Goal: Information Seeking & Learning: Compare options

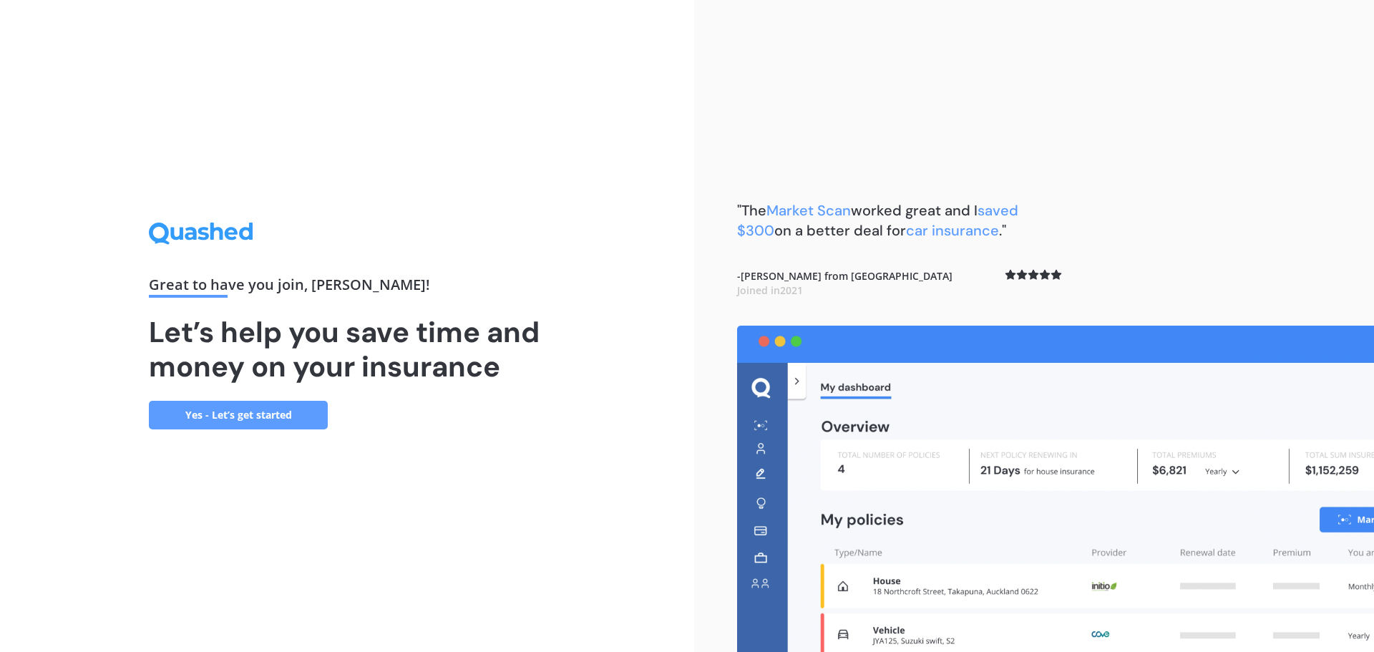
click at [306, 404] on link "Yes - Let’s get started" at bounding box center [238, 415] width 179 height 29
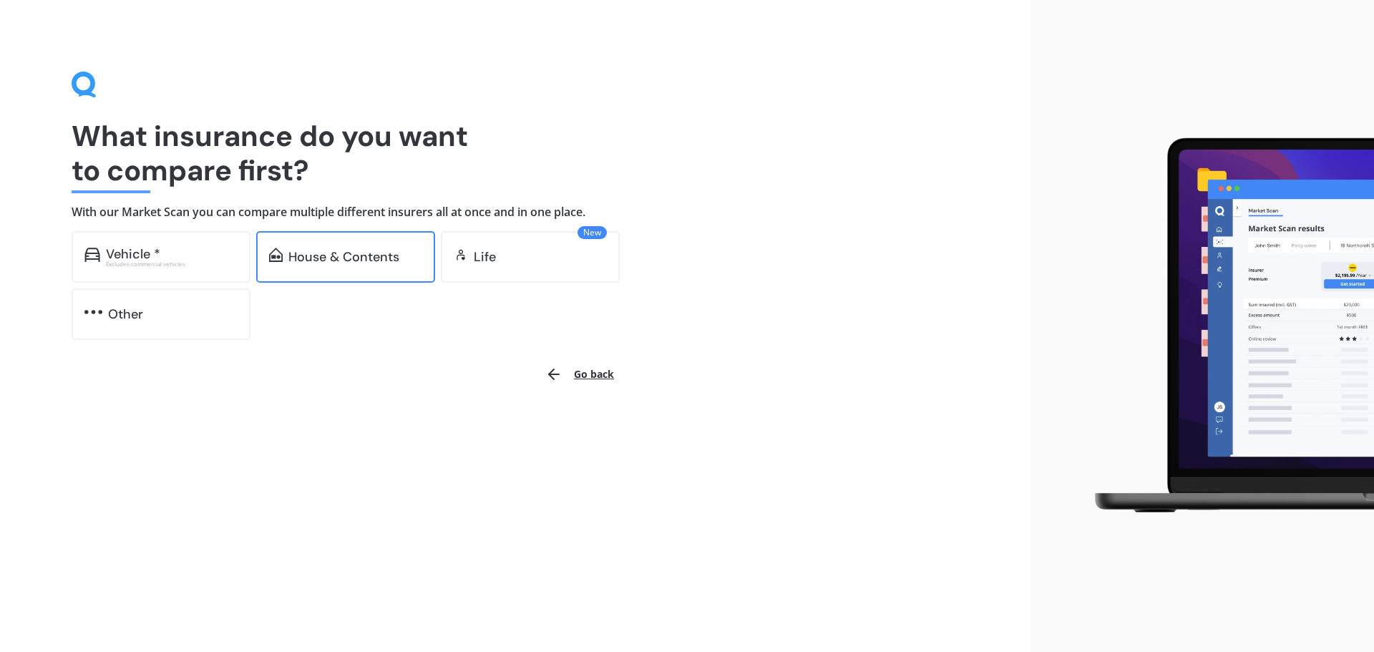
click at [362, 256] on div "House & Contents" at bounding box center [343, 257] width 111 height 14
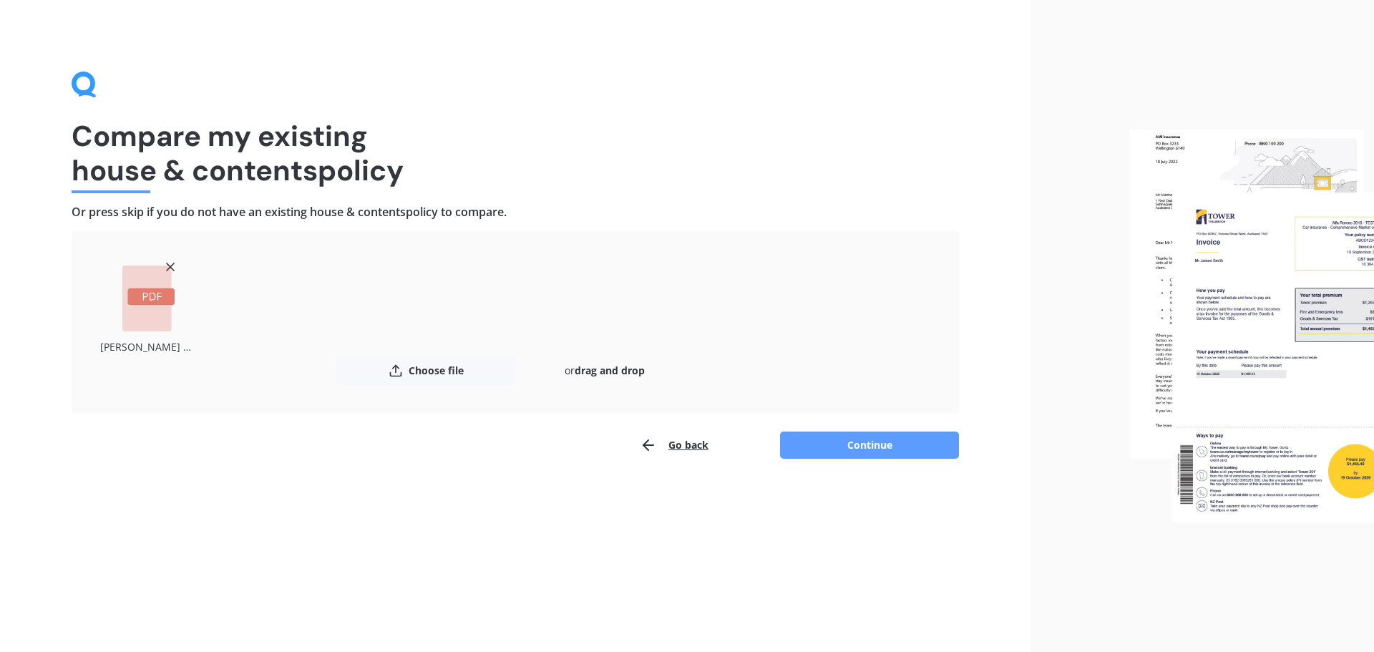
click at [869, 443] on button "Continue" at bounding box center [869, 445] width 179 height 27
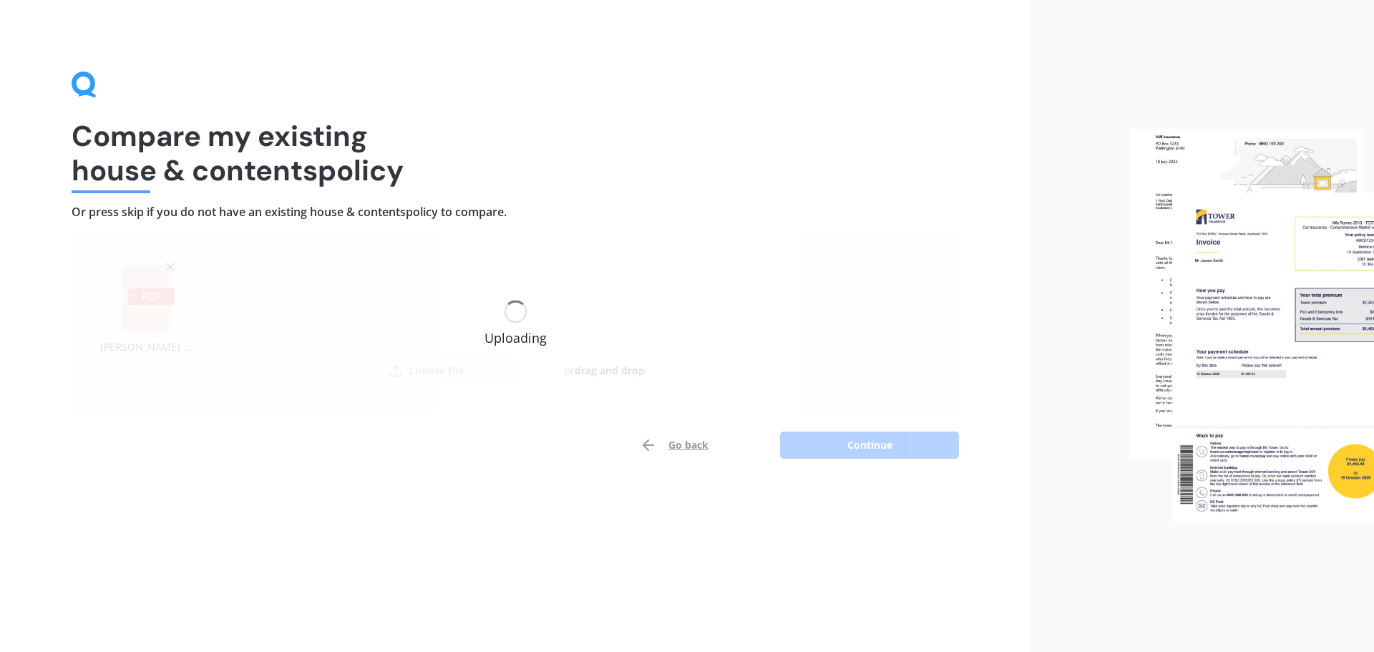
click at [588, 247] on div "Uploading" at bounding box center [515, 322] width 887 height 182
click at [534, 306] on div "Uploading" at bounding box center [515, 323] width 62 height 44
click at [516, 316] on div "Uploading" at bounding box center [515, 323] width 62 height 44
drag, startPoint x: 516, startPoint y: 316, endPoint x: 605, endPoint y: 381, distance: 110.1
click at [516, 317] on div "Uploading" at bounding box center [515, 323] width 62 height 44
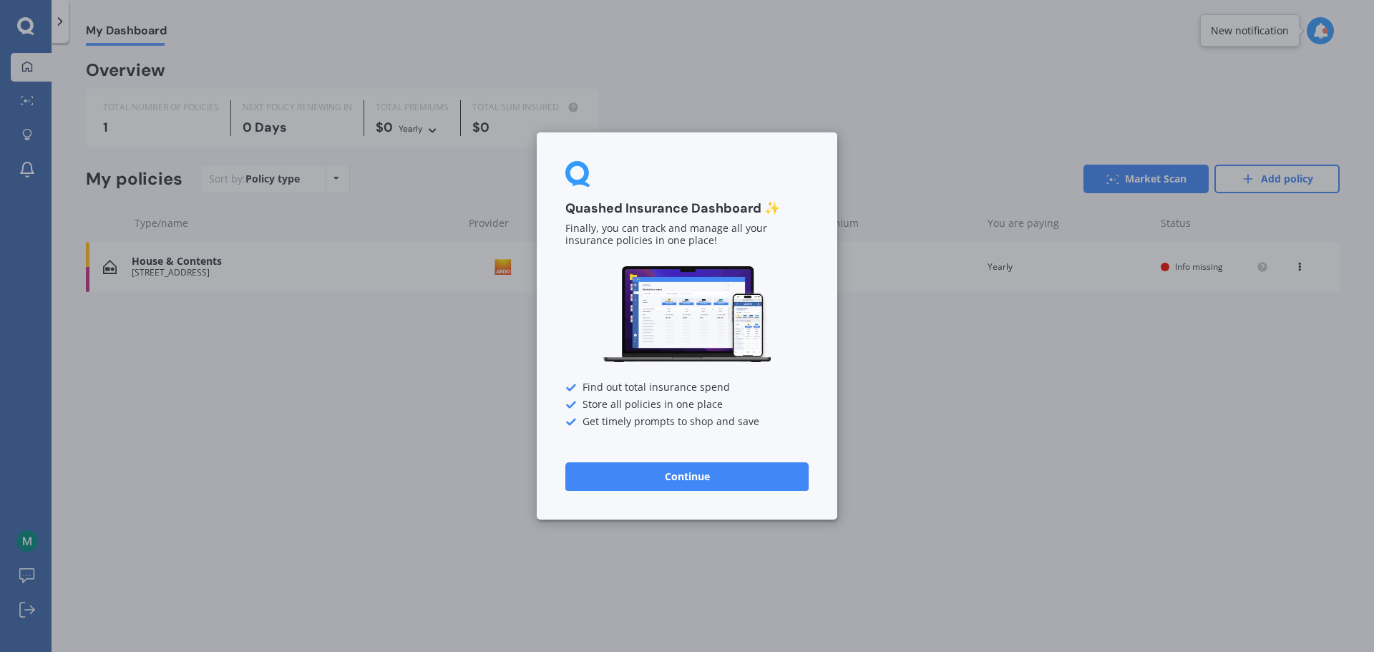
drag, startPoint x: 611, startPoint y: 485, endPoint x: 618, endPoint y: 481, distance: 8.3
click at [611, 485] on button "Continue" at bounding box center [686, 476] width 243 height 29
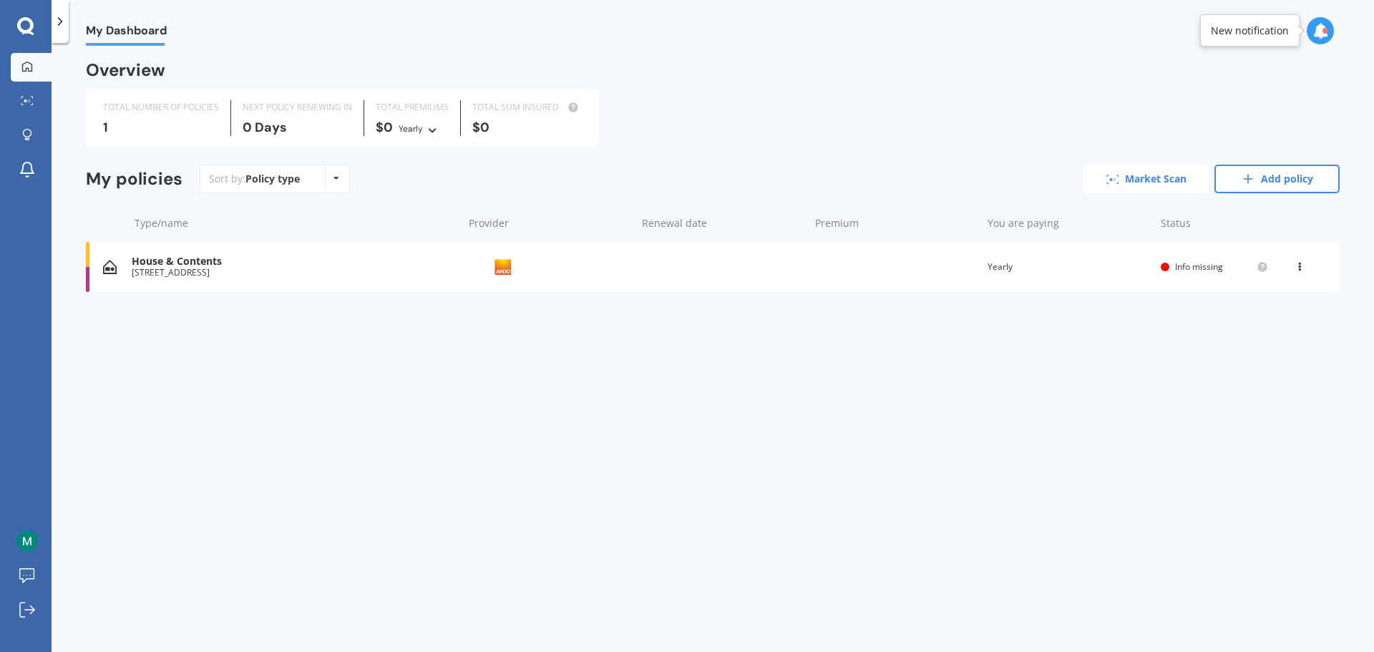
click at [1116, 179] on icon at bounding box center [1112, 179] width 13 height 9
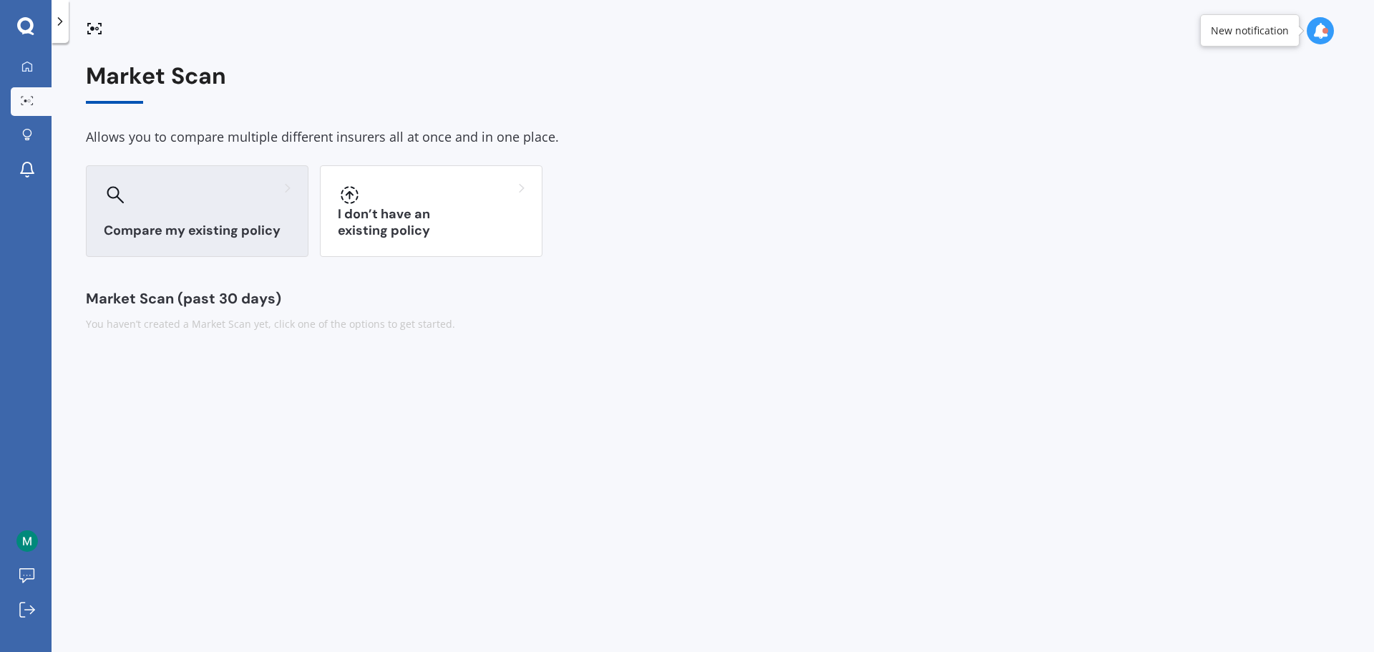
click at [273, 220] on div "Compare my existing policy" at bounding box center [197, 211] width 223 height 92
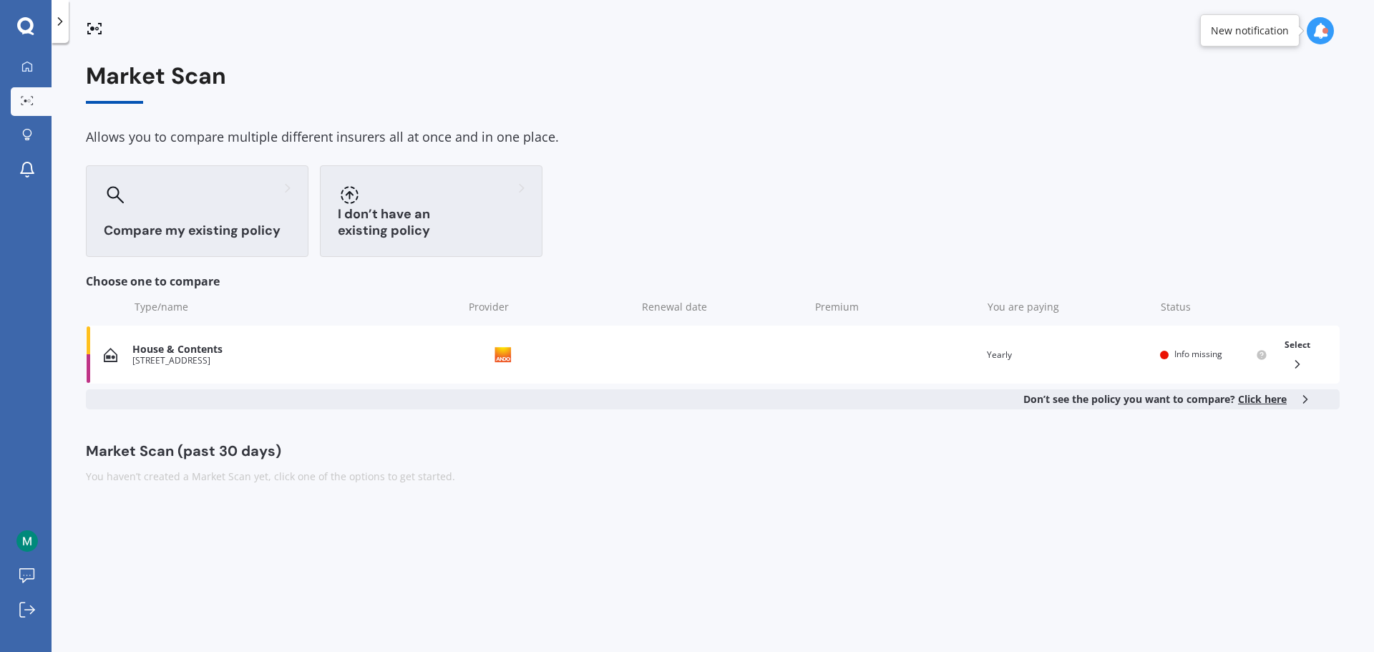
click at [437, 195] on div at bounding box center [431, 194] width 187 height 23
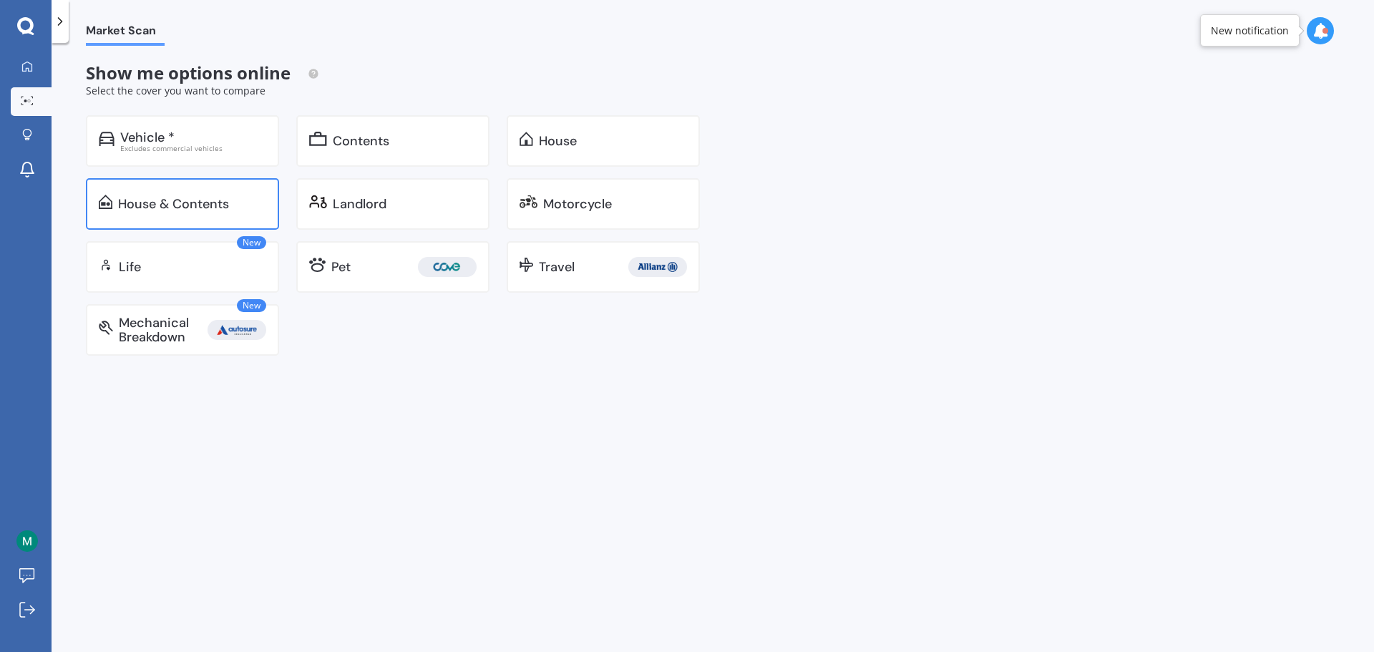
click at [232, 202] on div "House & Contents" at bounding box center [192, 204] width 148 height 14
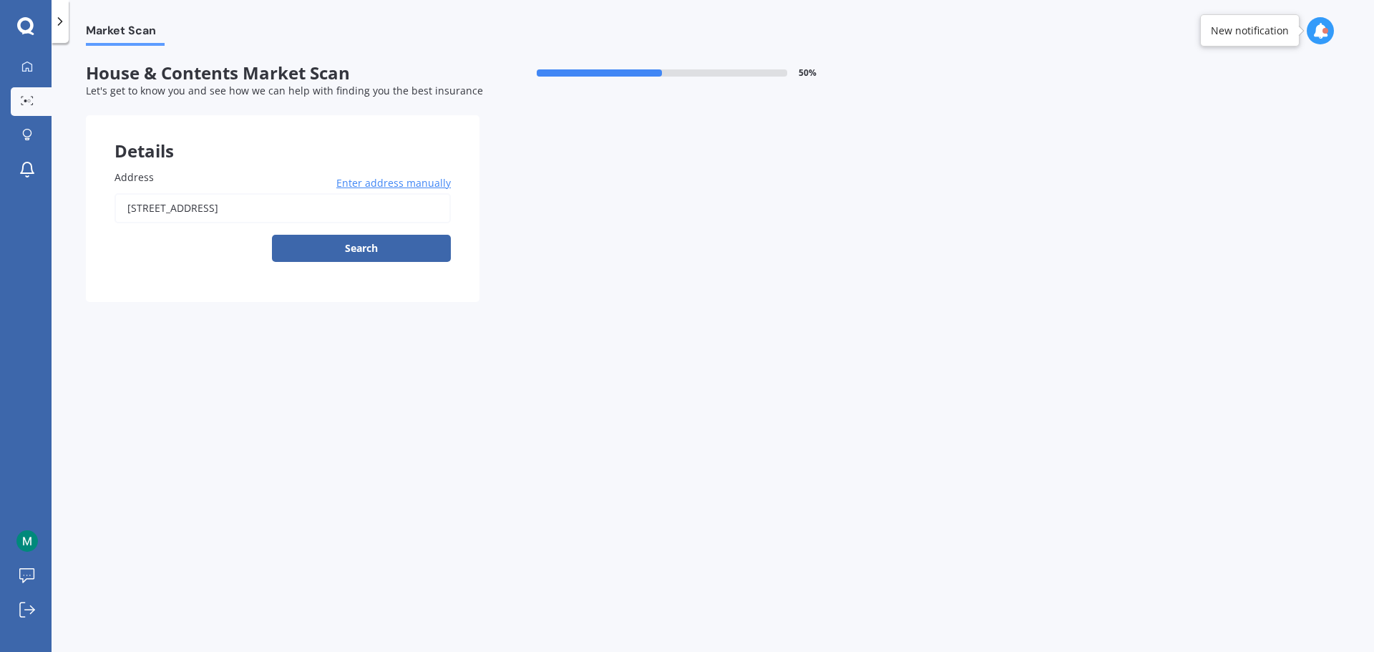
click at [323, 206] on input "33 Glenrowan Avenue, Avondale, Christchurch, 8061" at bounding box center [283, 208] width 336 height 30
drag, startPoint x: 406, startPoint y: 204, endPoint x: -243, endPoint y: 205, distance: 649.8
click at [0, 205] on html "My Dashboard Market Scan Explore insurance Notifications Mitchell Power Submit …" at bounding box center [687, 326] width 1374 height 652
paste input "New"
type input "33 Glenrowan Avenue, Avondale, Christchurch 8061"
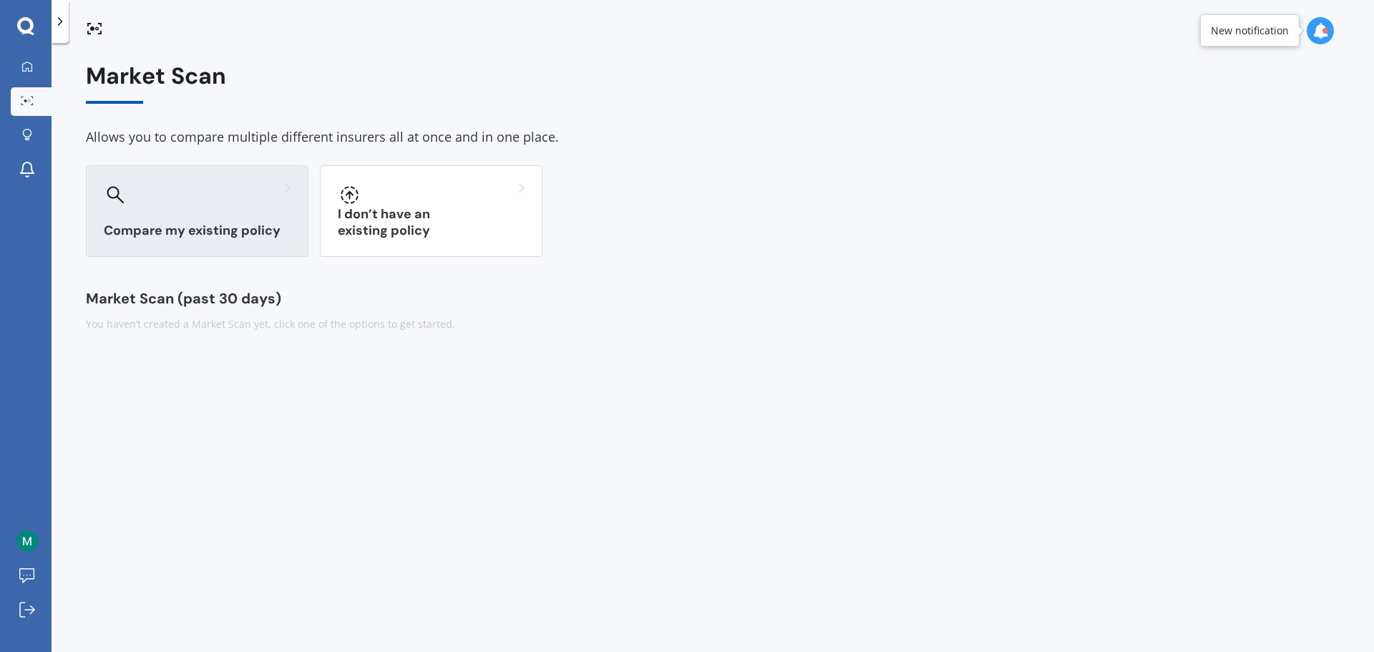
click at [226, 225] on h3 "Compare my existing policy" at bounding box center [197, 231] width 187 height 16
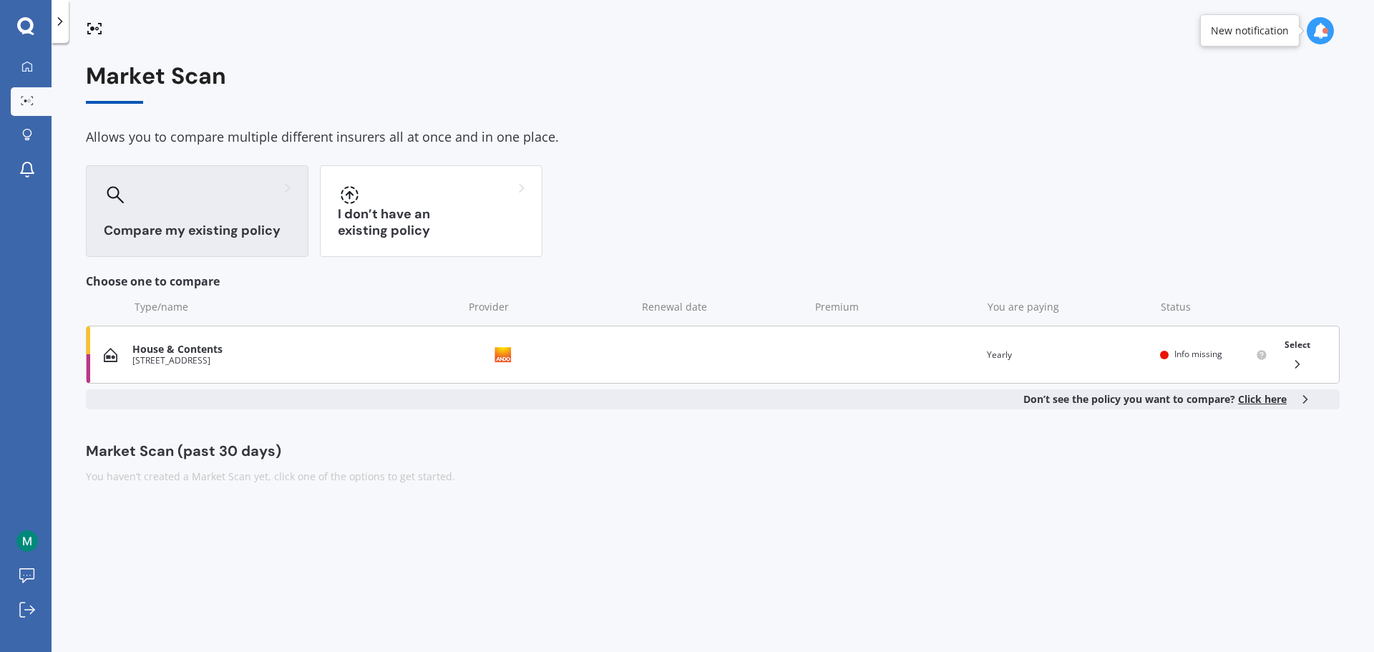
click at [243, 367] on div "House & Contents 33 Glenrowan Avenue, Avondale, Christchurch, 8061 Provider Ren…" at bounding box center [713, 355] width 1254 height 58
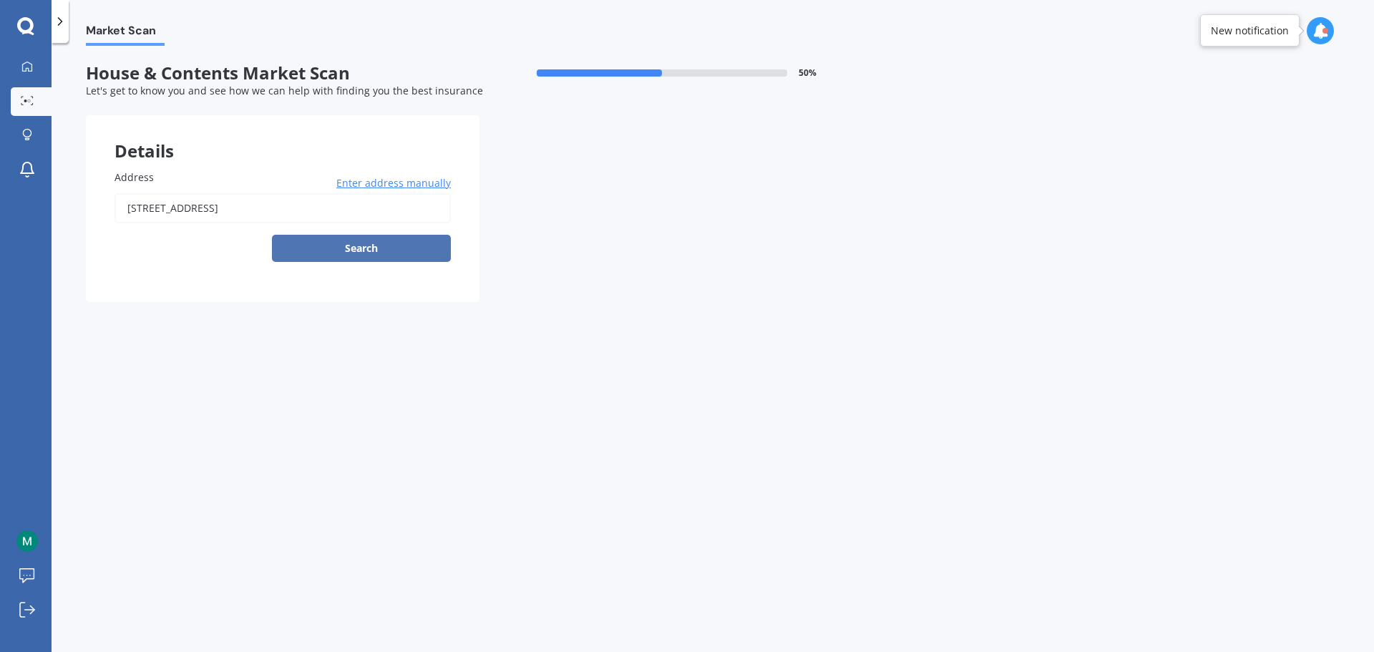
click at [362, 247] on button "Search" at bounding box center [361, 248] width 179 height 27
type input "33 Glenrowan Avenue, Avondale, Christchurch 8061"
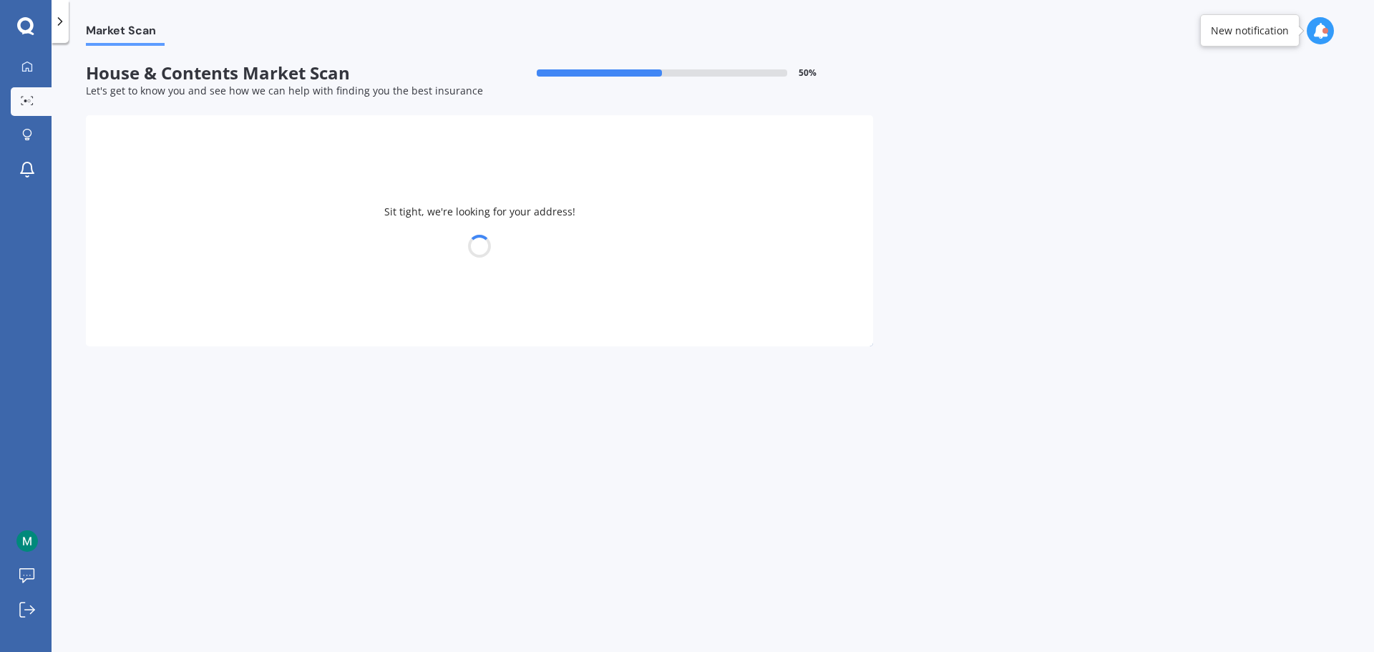
click at [321, 240] on div at bounding box center [479, 246] width 787 height 20
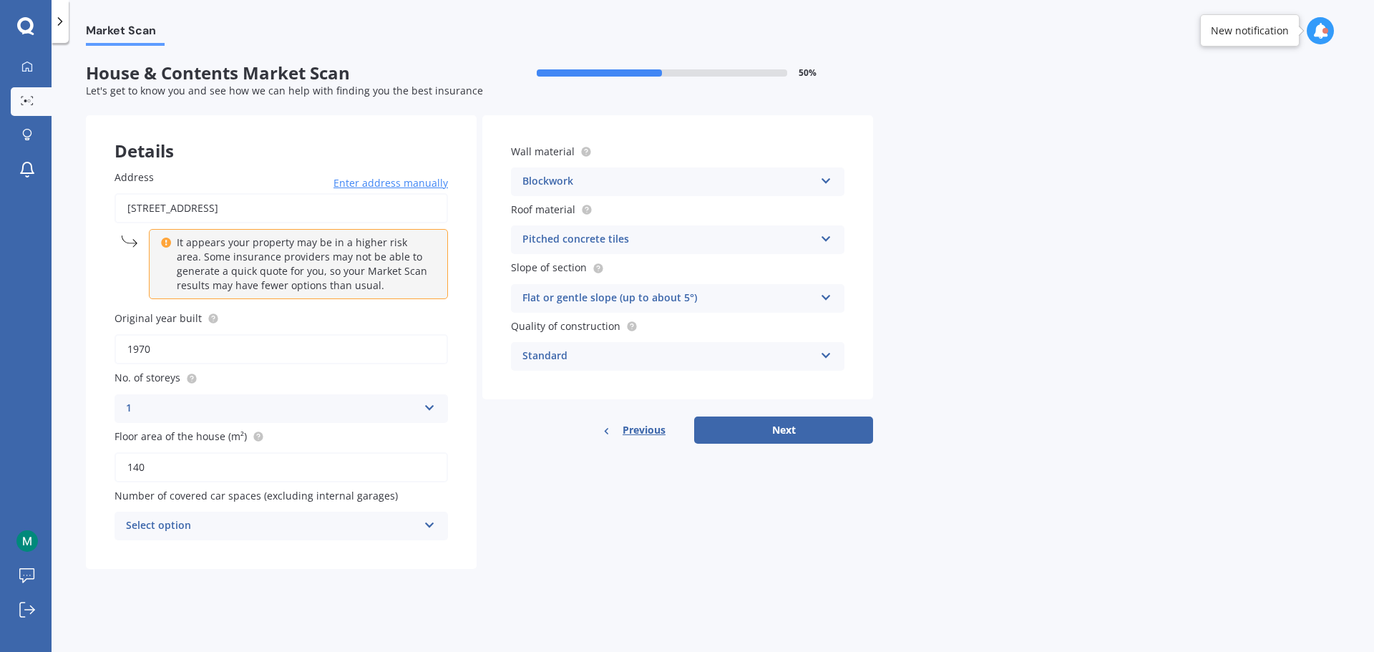
click at [425, 527] on icon at bounding box center [430, 522] width 12 height 10
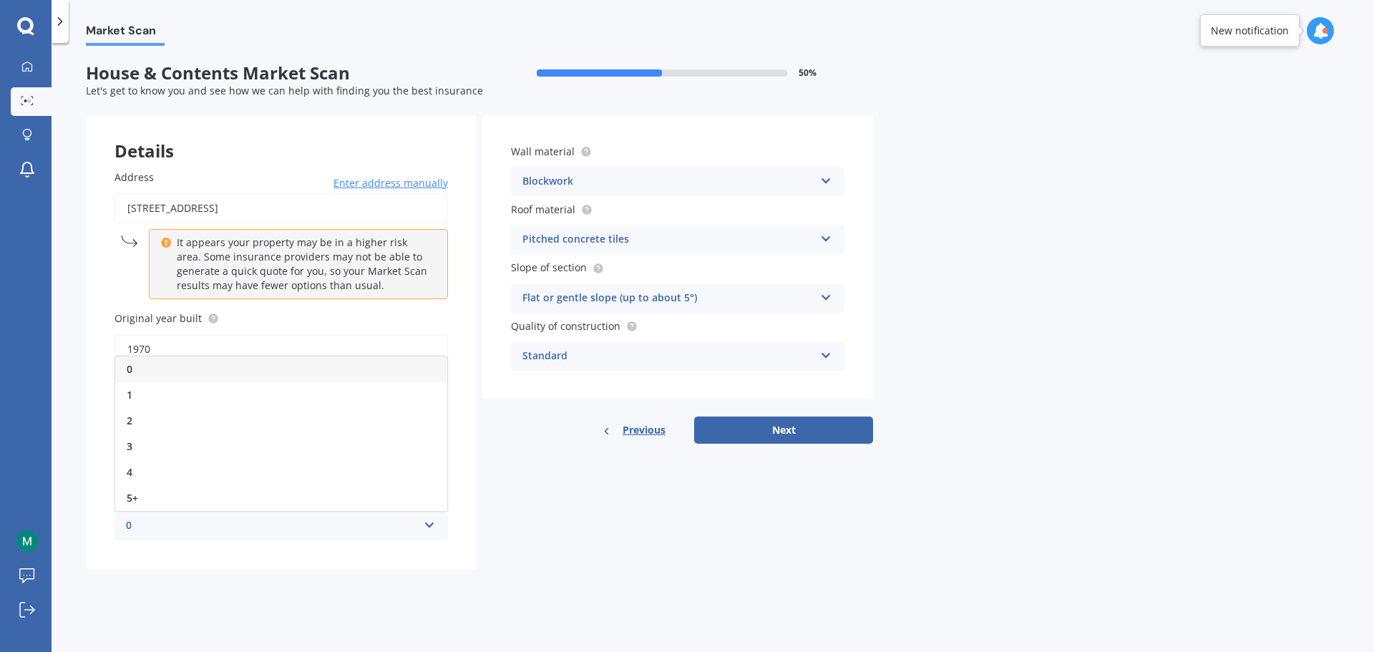
click at [276, 375] on div "0" at bounding box center [281, 369] width 332 height 26
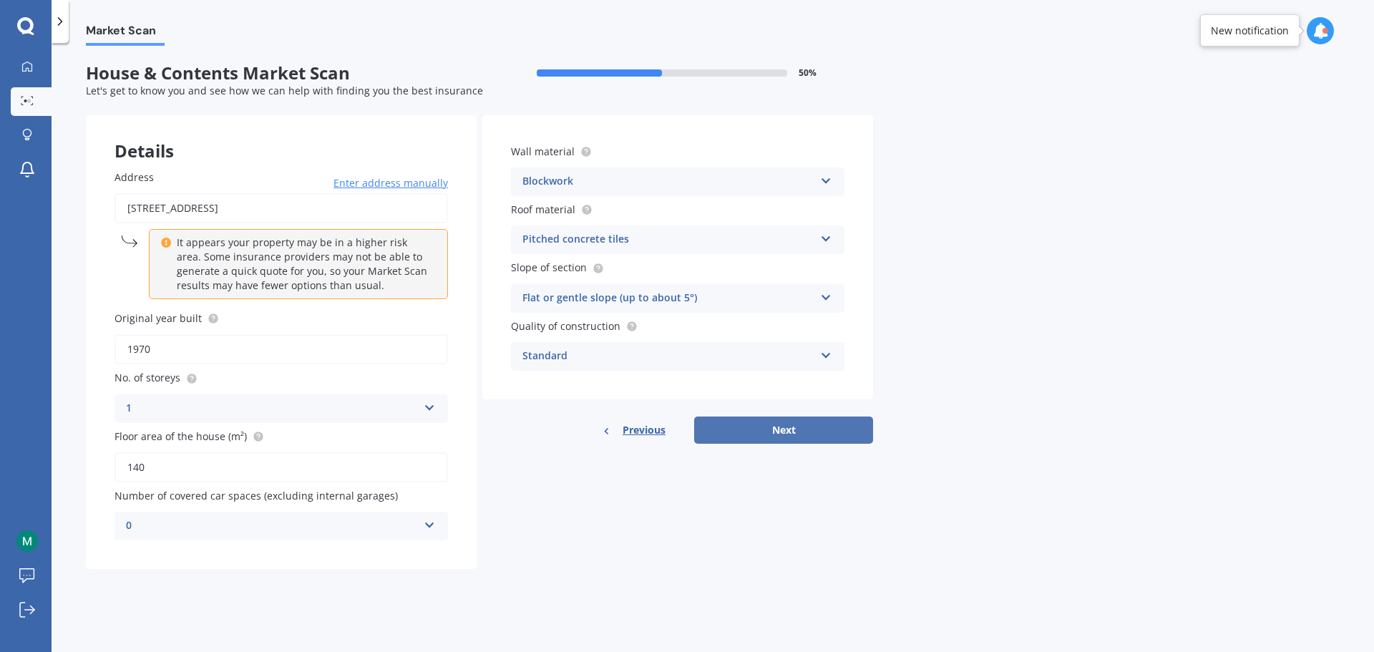
click at [774, 425] on button "Next" at bounding box center [783, 429] width 179 height 27
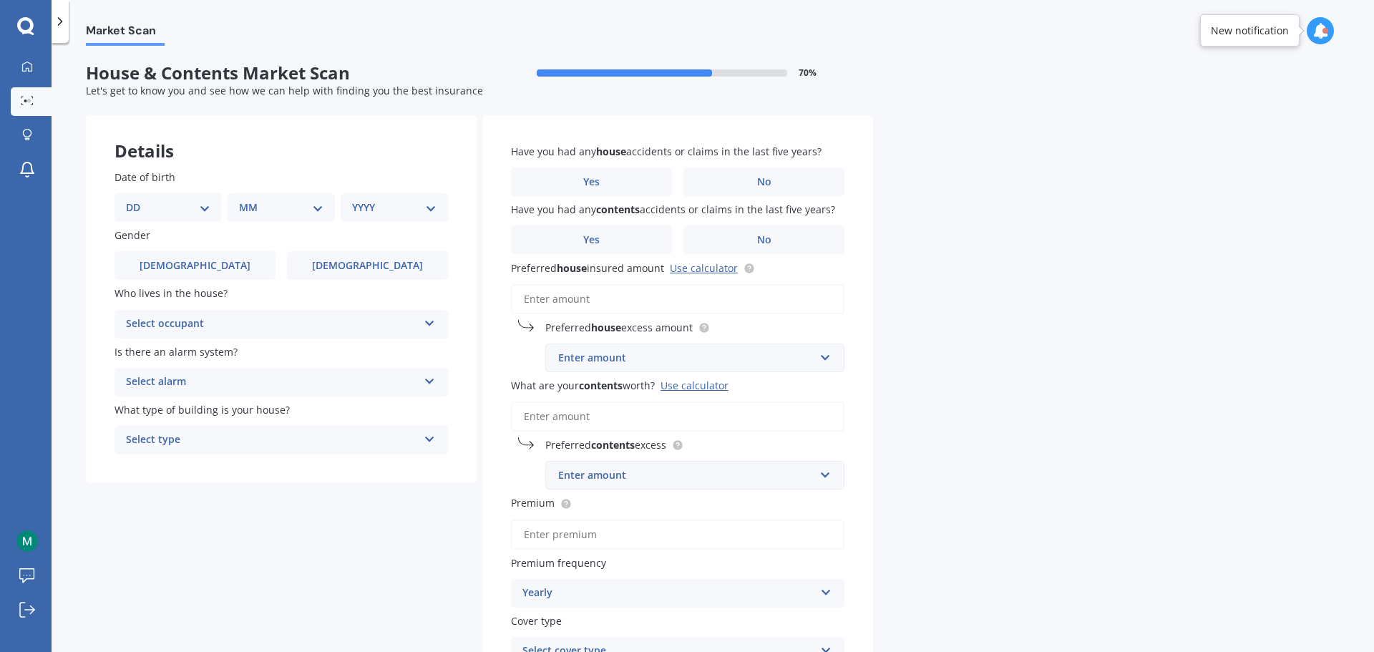
click at [774, 425] on input "What are your contents worth? Use calculator" at bounding box center [677, 416] width 333 height 30
click at [683, 366] on input "text" at bounding box center [690, 357] width 286 height 27
paste input "775,625"
type input "775,625"
click at [1027, 338] on div "Market Scan House & Contents Market Scan 70 % Let's get to know you and see how…" at bounding box center [713, 350] width 1322 height 609
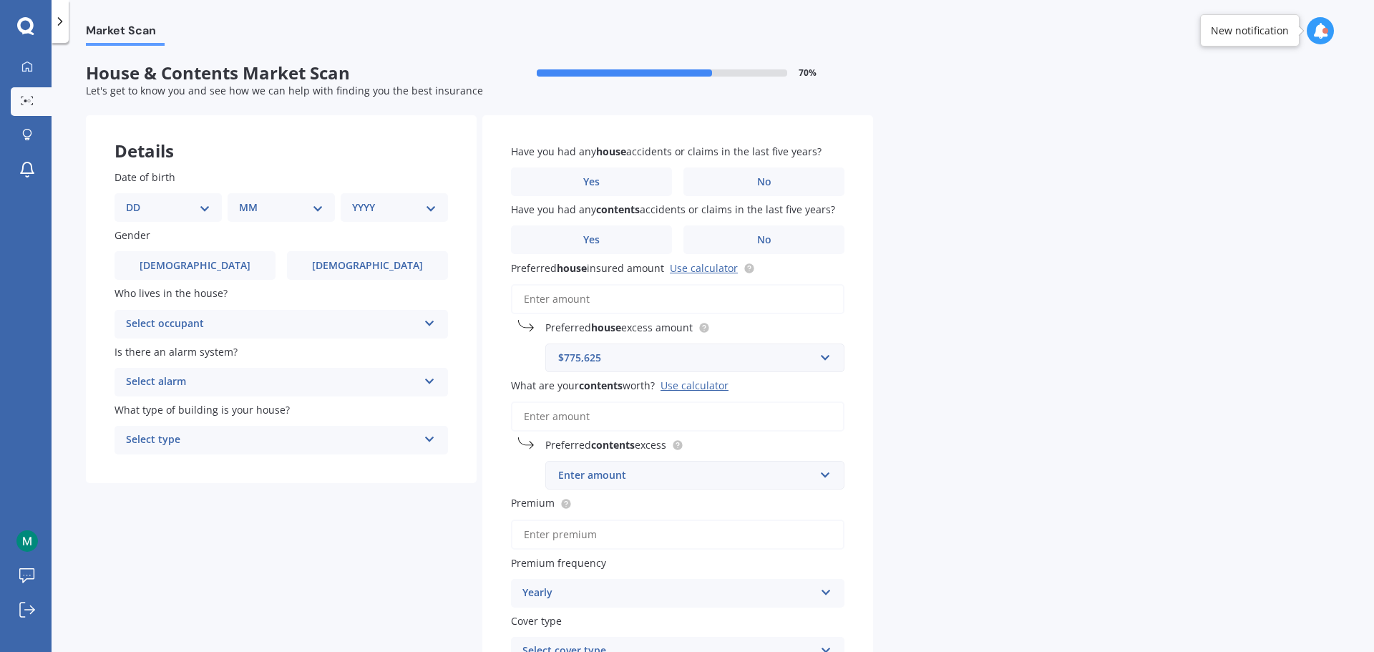
click at [698, 482] on div "Enter amount" at bounding box center [686, 475] width 256 height 16
type input "40000"
click at [1017, 475] on div "Market Scan House & Contents Market Scan 70 % Let's get to know you and see how…" at bounding box center [713, 350] width 1322 height 609
click at [1040, 486] on div "Market Scan House & Contents Market Scan 70 % Let's get to know you and see how…" at bounding box center [713, 350] width 1322 height 609
click at [566, 529] on input "Premium" at bounding box center [677, 535] width 333 height 30
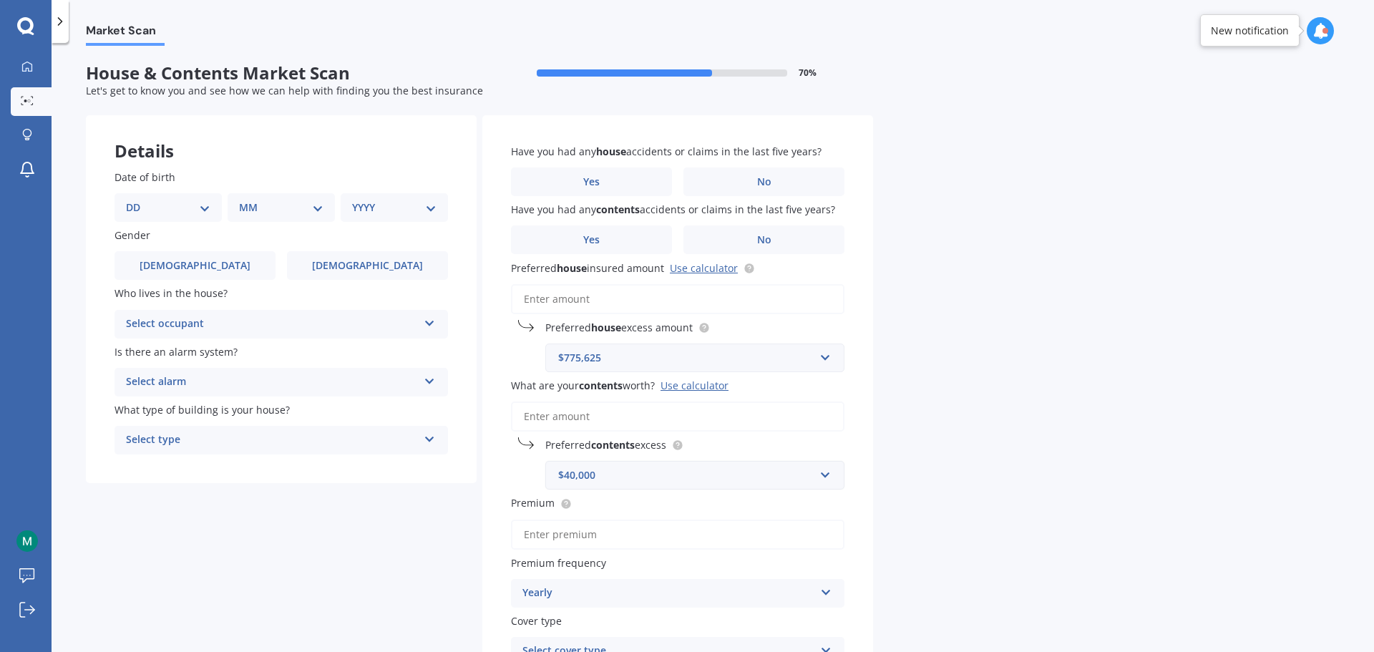
paste input "$3,702.63"
type input "$3,702.63"
click at [1101, 476] on div "Market Scan House & Contents Market Scan 70 % Let's get to know you and see how…" at bounding box center [713, 350] width 1322 height 609
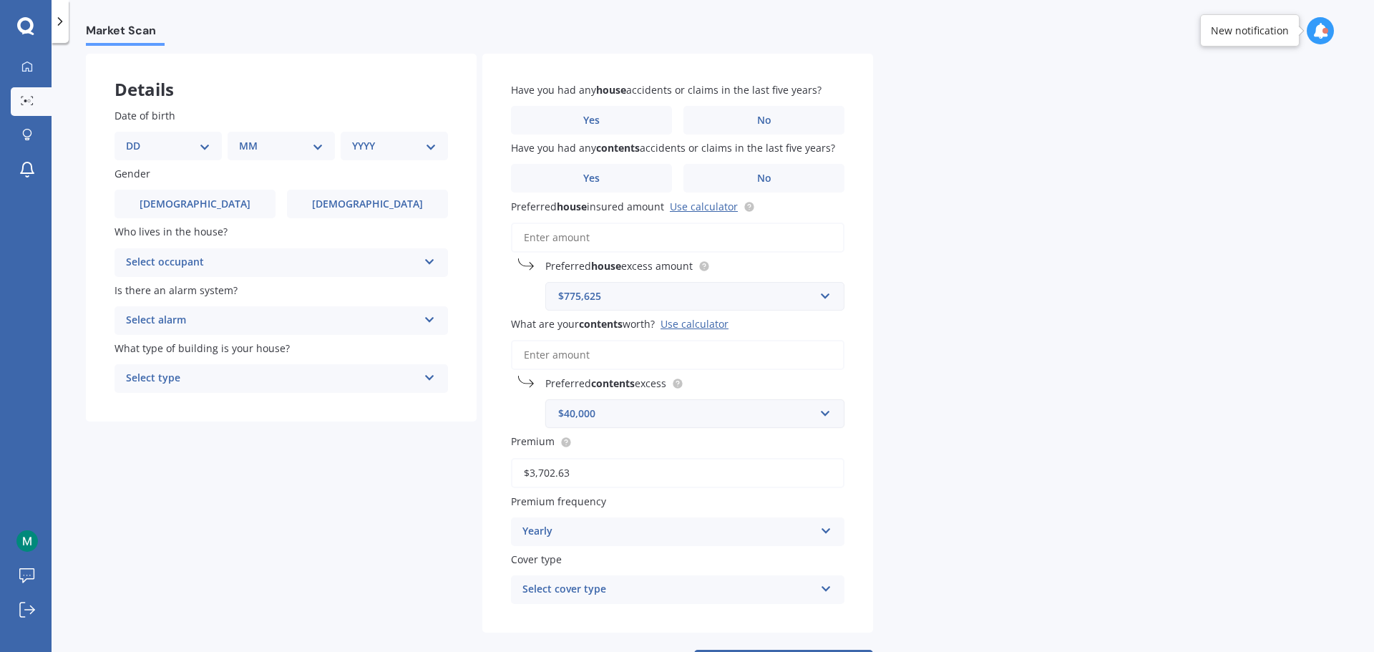
scroll to position [124, 0]
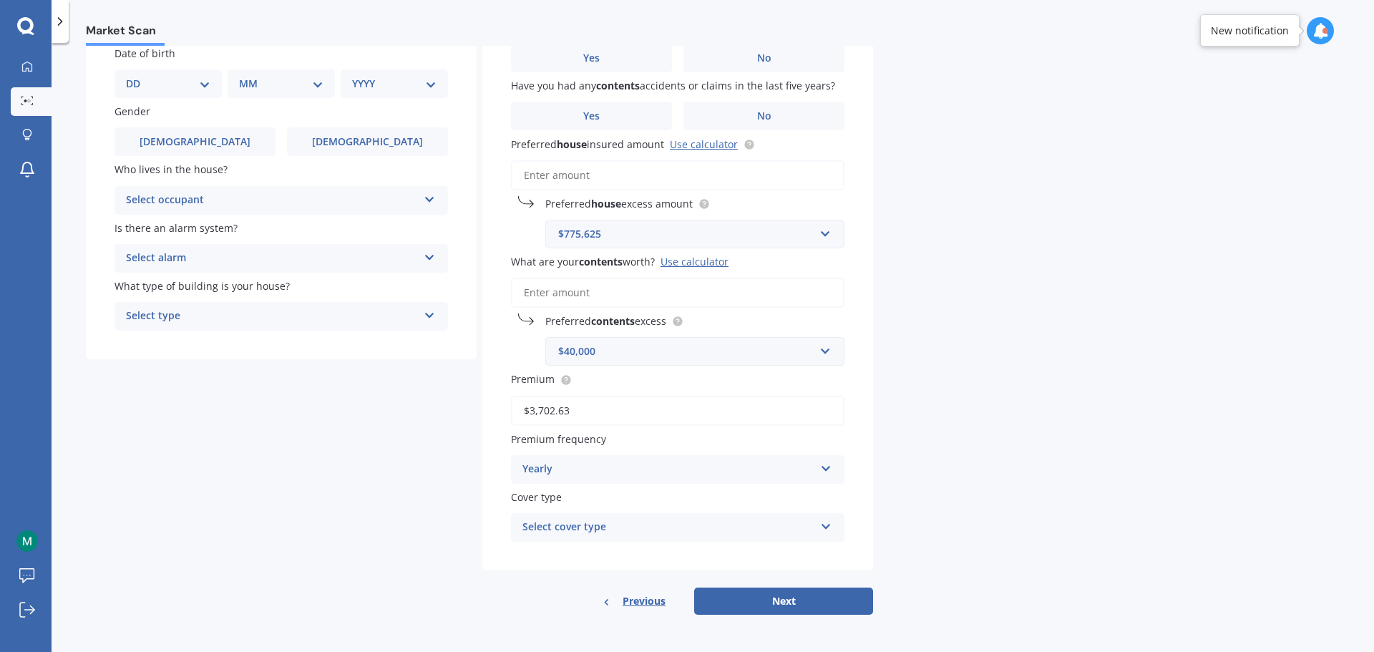
click at [627, 536] on div "Select cover type" at bounding box center [668, 527] width 292 height 17
click at [619, 555] on div "House & Contents" at bounding box center [678, 555] width 332 height 26
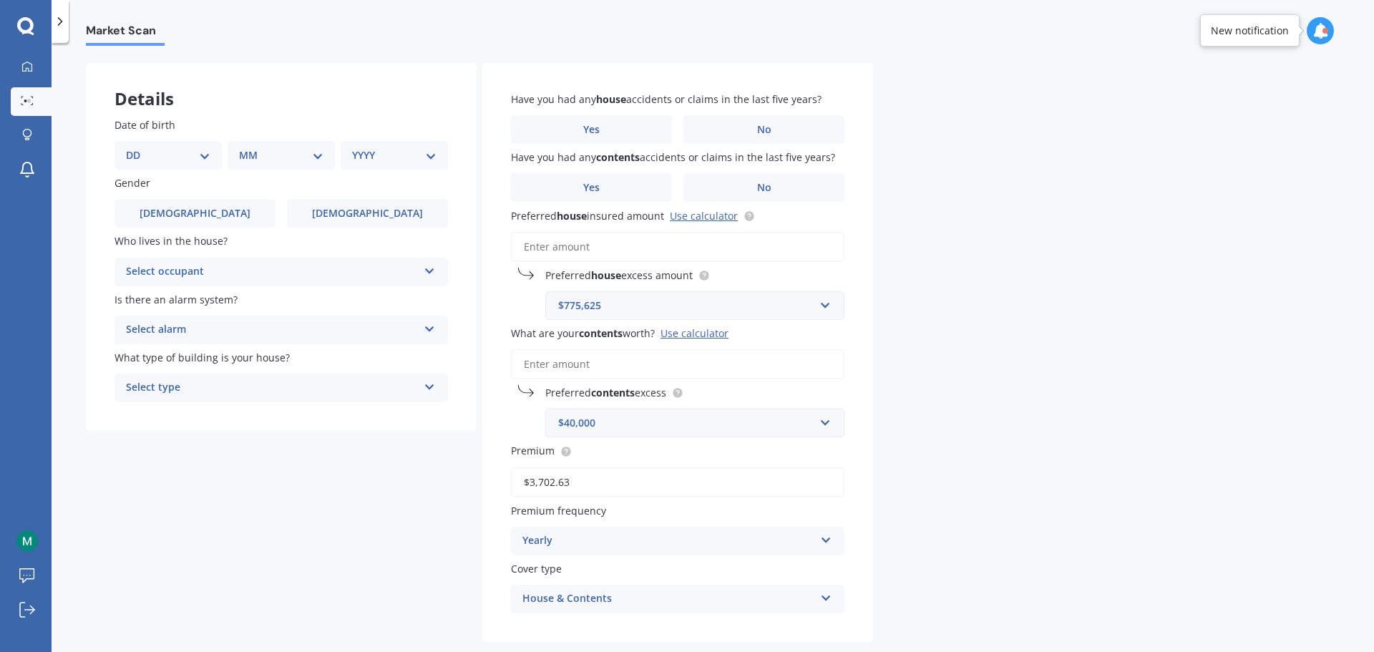
drag, startPoint x: 385, startPoint y: 478, endPoint x: 367, endPoint y: 478, distance: 17.9
click at [367, 478] on div "Details Date of birth DD 01 02 03 04 05 06 07 08 09 10 11 12 13 14 15 16 17 18 …" at bounding box center [479, 374] width 787 height 623
click at [601, 366] on input "What are your contents worth? Use calculator" at bounding box center [677, 364] width 333 height 30
paste input "$3,702"
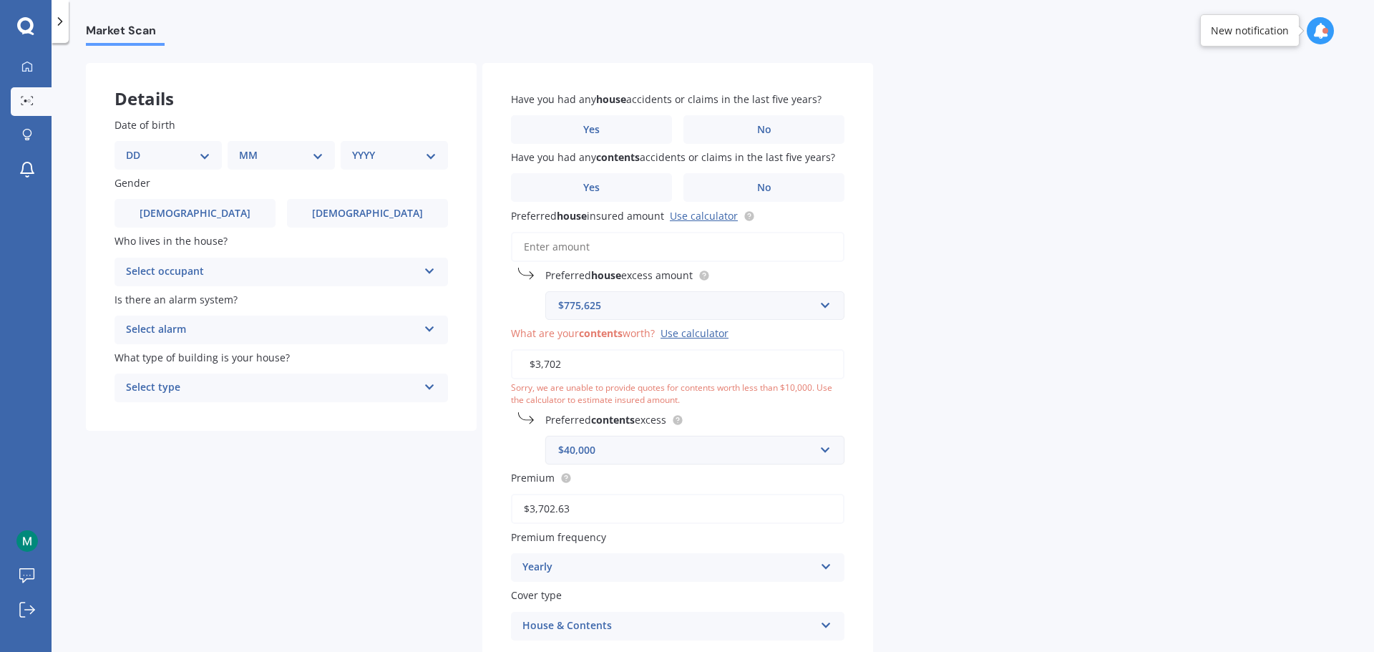
type input "$3,702"
drag, startPoint x: 985, startPoint y: 376, endPoint x: 958, endPoint y: 384, distance: 27.6
click at [985, 377] on div "Market Scan House & Contents Market Scan 70 % Let's get to know you and see how…" at bounding box center [713, 350] width 1322 height 609
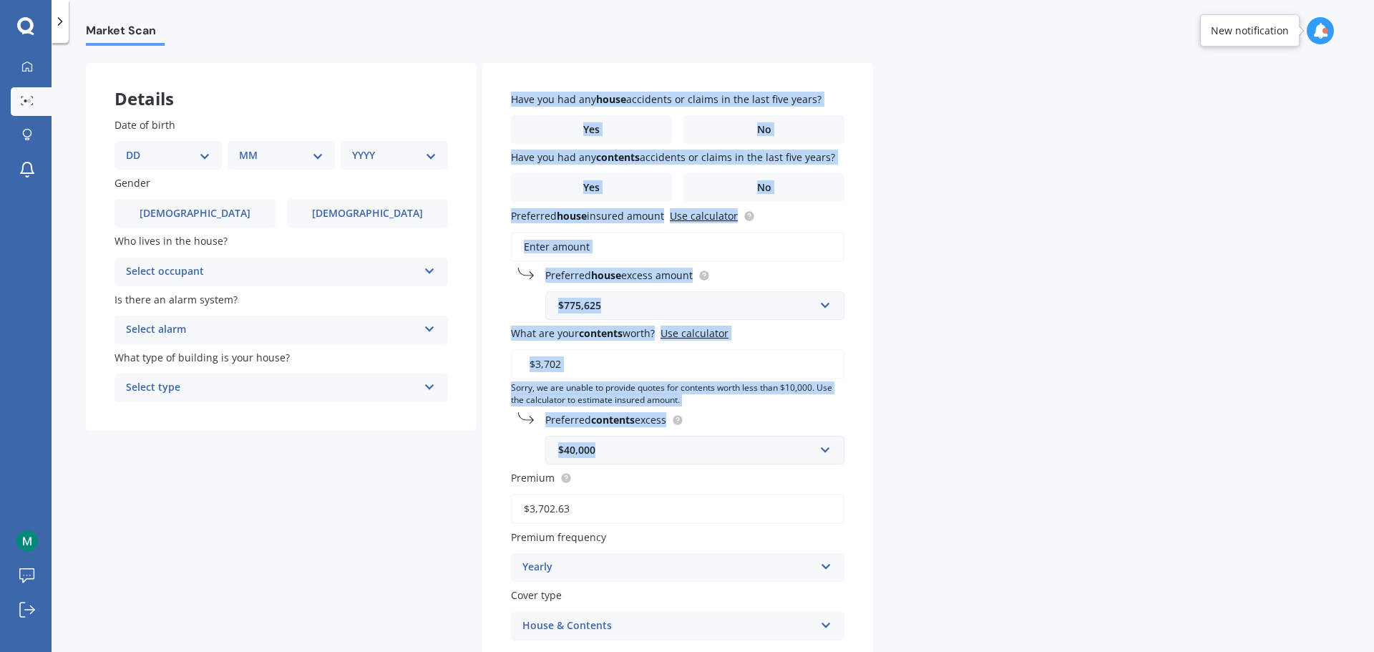
drag, startPoint x: 684, startPoint y: 454, endPoint x: 449, endPoint y: 450, distance: 234.8
click at [449, 450] on div "Details Date of birth DD 01 02 03 04 05 06 07 08 09 10 11 12 13 14 15 16 17 18 …" at bounding box center [479, 388] width 787 height 651
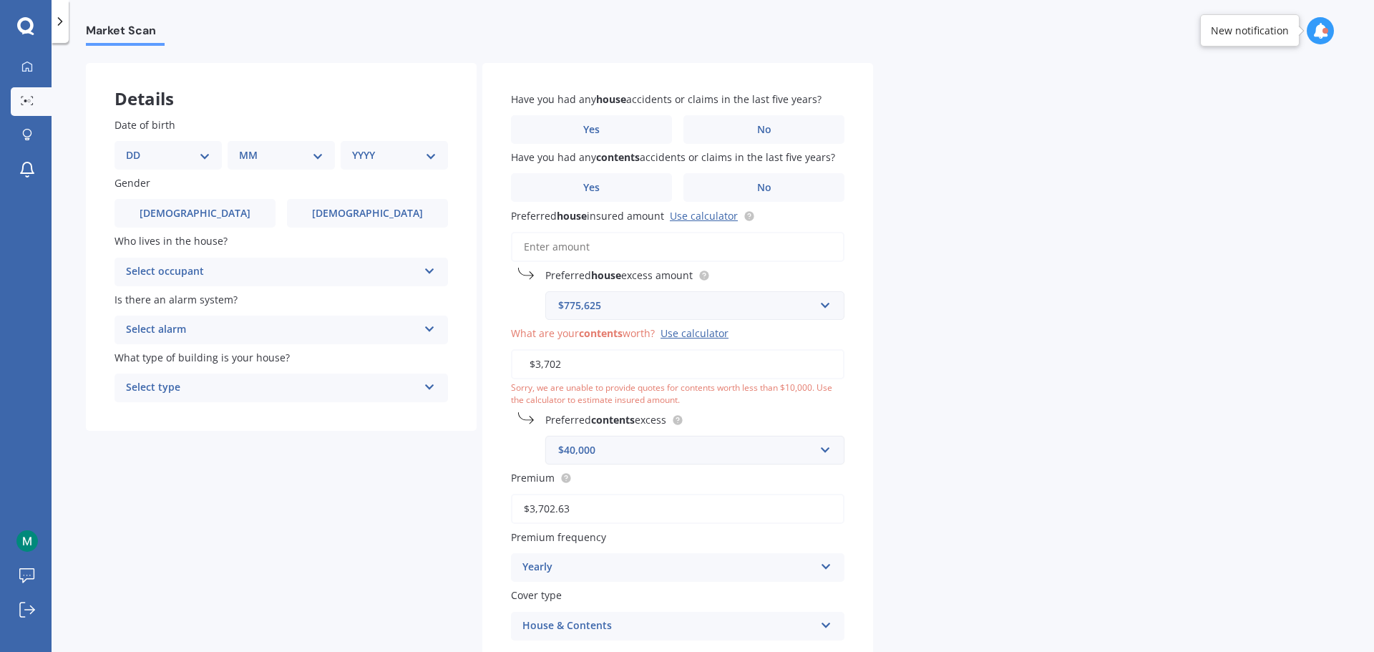
click at [862, 482] on div "Have you had any house accidents or claims in the last five years? Yes No Have …" at bounding box center [677, 366] width 391 height 606
click at [638, 452] on div "$40,000" at bounding box center [686, 450] width 256 height 16
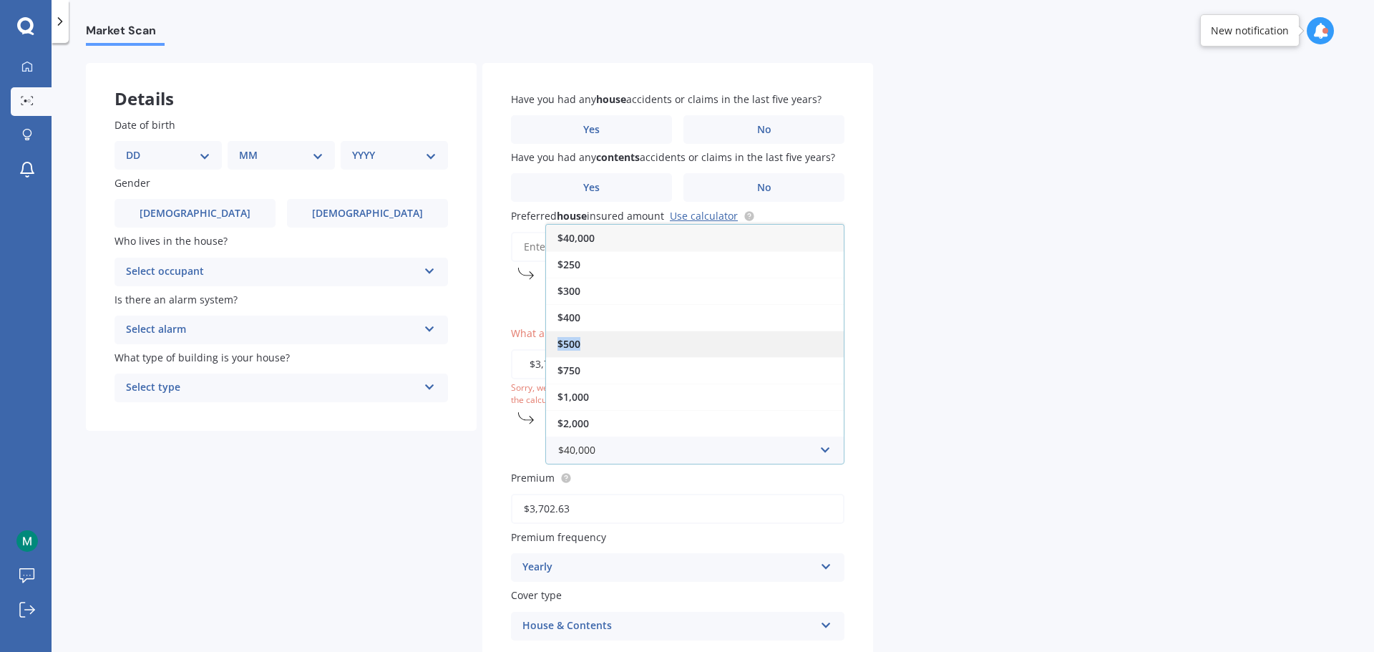
drag, startPoint x: 616, startPoint y: 313, endPoint x: 610, endPoint y: 341, distance: 27.9
click at [610, 341] on div "$40,000 $250 $300 $400 $500 $750 $1,000 $2,000" at bounding box center [694, 330] width 299 height 213
click at [610, 341] on div "$500" at bounding box center [695, 344] width 298 height 26
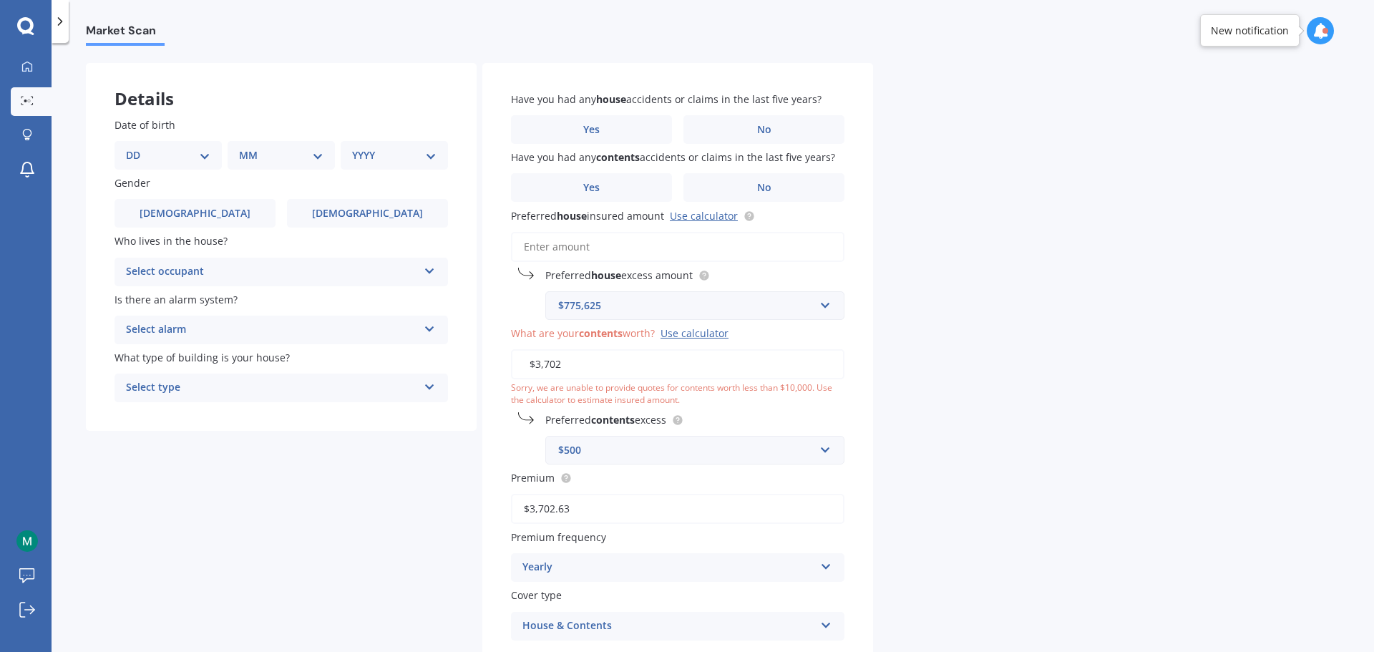
click at [1051, 357] on div "Market Scan House & Contents Market Scan 70 % Let's get to know you and see how…" at bounding box center [713, 350] width 1322 height 609
click at [819, 127] on label "No" at bounding box center [763, 129] width 161 height 29
click at [0, 0] on input "No" at bounding box center [0, 0] width 0 height 0
click at [792, 182] on label "No" at bounding box center [763, 187] width 161 height 29
click at [0, 0] on input "No" at bounding box center [0, 0] width 0 height 0
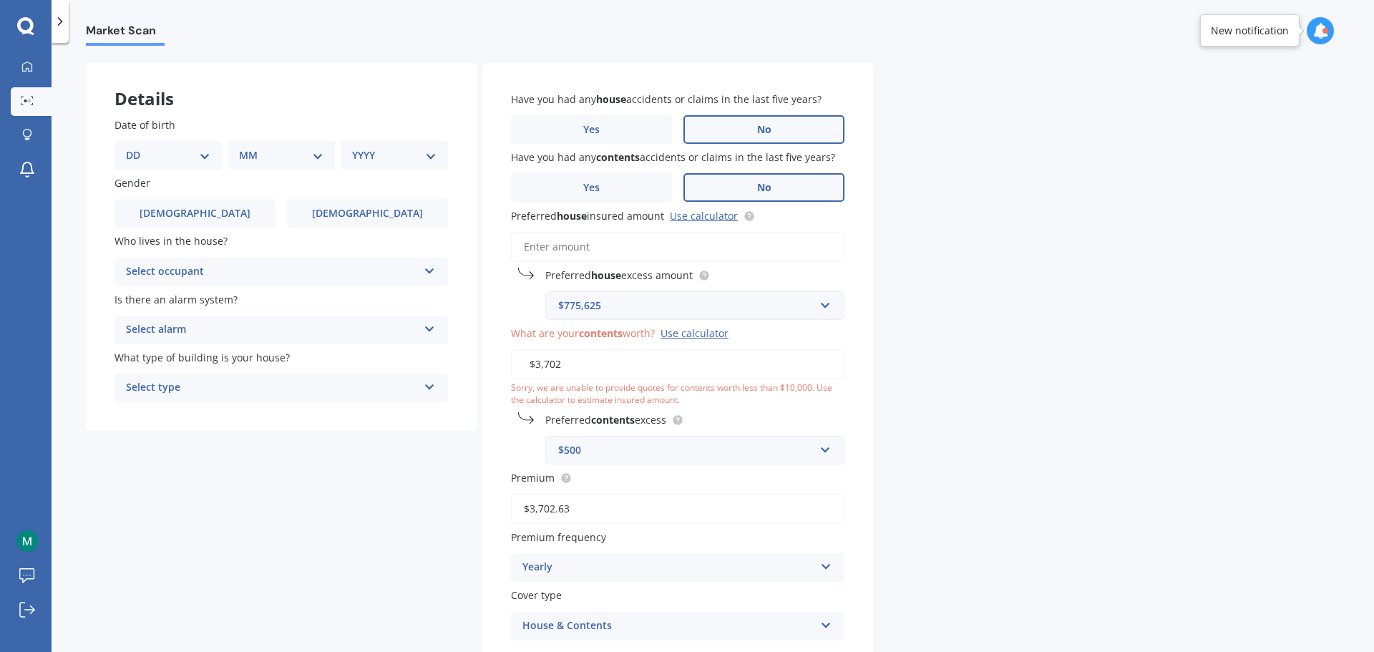
drag, startPoint x: 984, startPoint y: 248, endPoint x: 915, endPoint y: 249, distance: 69.4
click at [984, 248] on div "Market Scan House & Contents Market Scan 70 % Let's get to know you and see how…" at bounding box center [713, 350] width 1322 height 609
click at [598, 235] on input "Preferred house insured amount Use calculator" at bounding box center [677, 247] width 333 height 30
drag, startPoint x: 641, startPoint y: 302, endPoint x: 556, endPoint y: 308, distance: 85.4
click at [556, 308] on div "$775,625 $775,625 $300 $400 $500 $750 $1,000 $2,000 $2,500" at bounding box center [694, 305] width 299 height 29
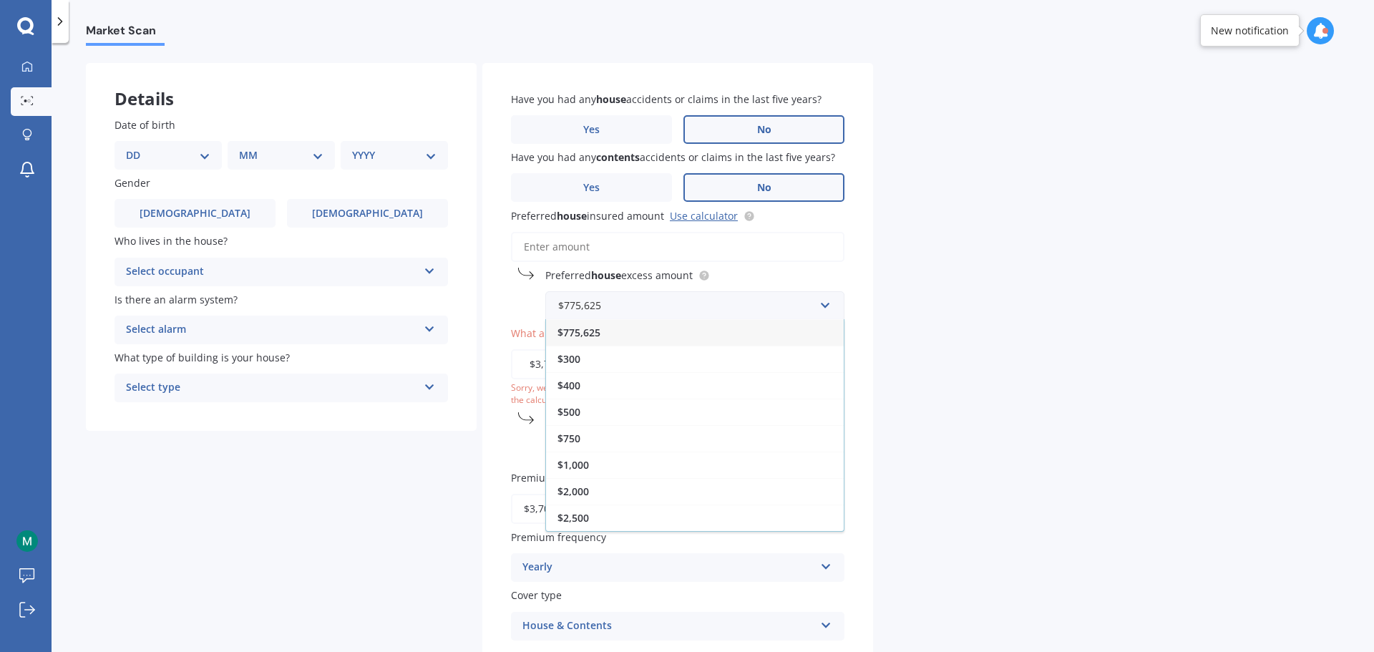
click at [604, 246] on input "Preferred house insured amount Use calculator" at bounding box center [677, 247] width 333 height 30
paste input "$3,702"
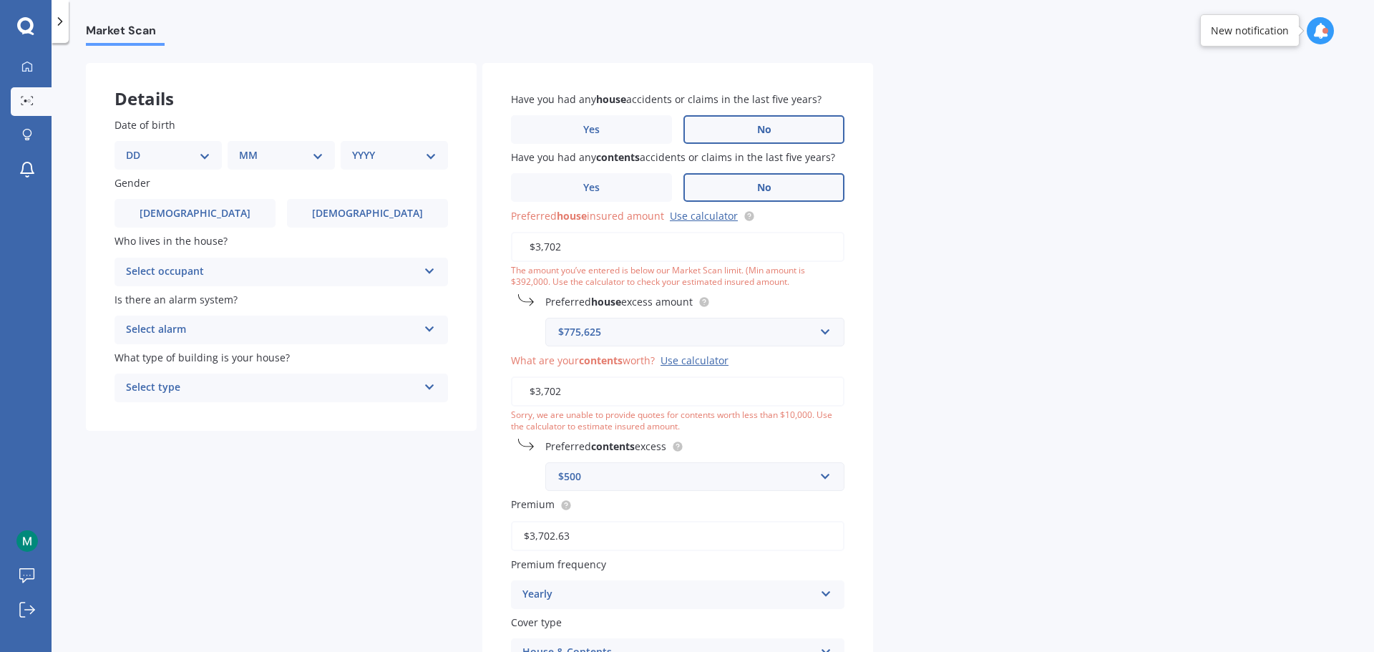
click at [1109, 245] on div "Market Scan House & Contents Market Scan 70 % Let's get to know you and see how…" at bounding box center [713, 350] width 1322 height 609
drag, startPoint x: 628, startPoint y: 321, endPoint x: 555, endPoint y: 333, distance: 73.9
click at [539, 327] on div "Preferred house excess amount $775,625 $775,625 $300 $400 $500 $750 $1,000 $2,0…" at bounding box center [677, 320] width 333 height 52
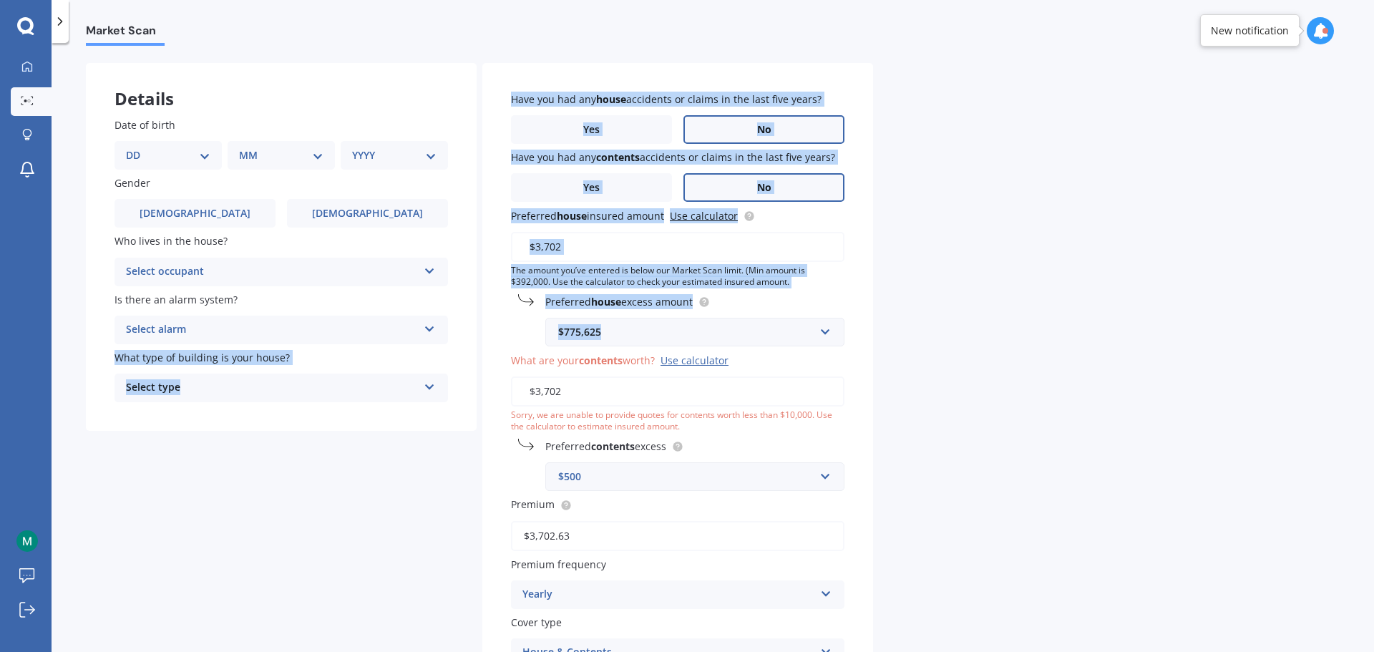
drag, startPoint x: 625, startPoint y: 333, endPoint x: 468, endPoint y: 333, distance: 156.7
click at [468, 333] on div "Details Date of birth DD 01 02 03 04 05 06 07 08 09 10 11 12 13 14 15 16 17 18 …" at bounding box center [479, 401] width 787 height 677
click at [584, 331] on div "$775,625" at bounding box center [686, 332] width 256 height 16
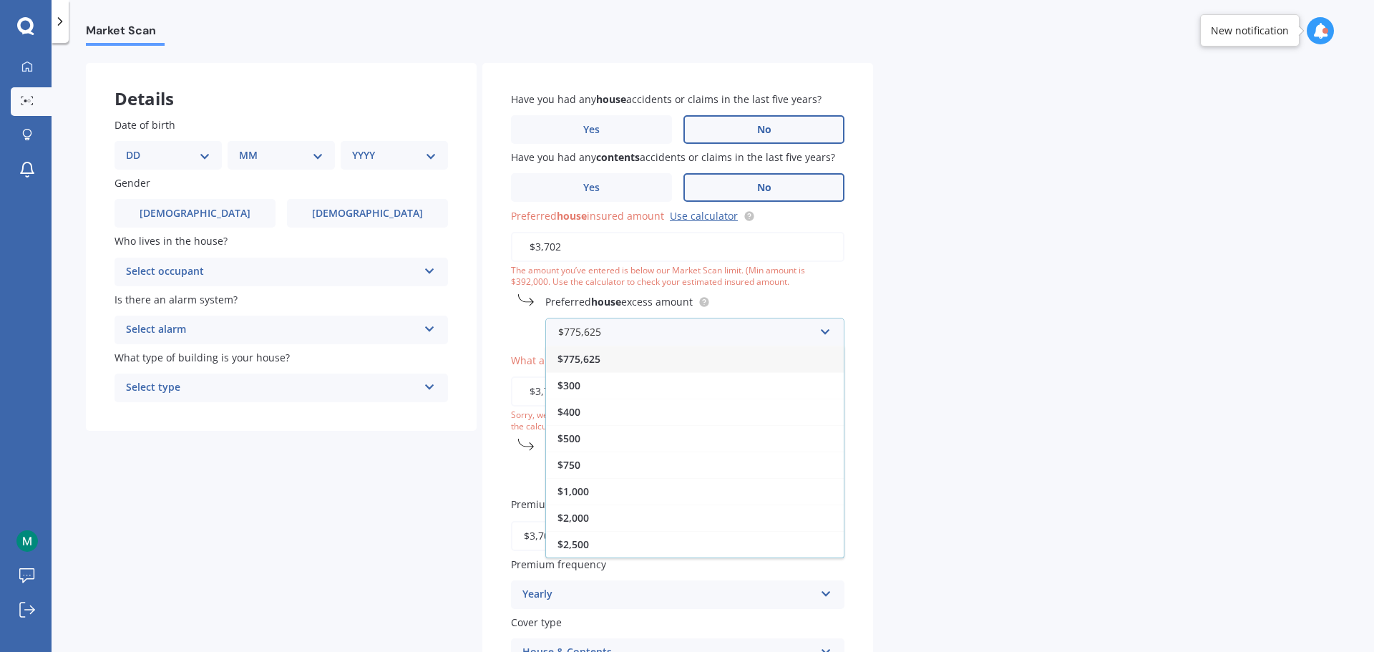
click at [590, 359] on span "$775,625" at bounding box center [578, 359] width 43 height 14
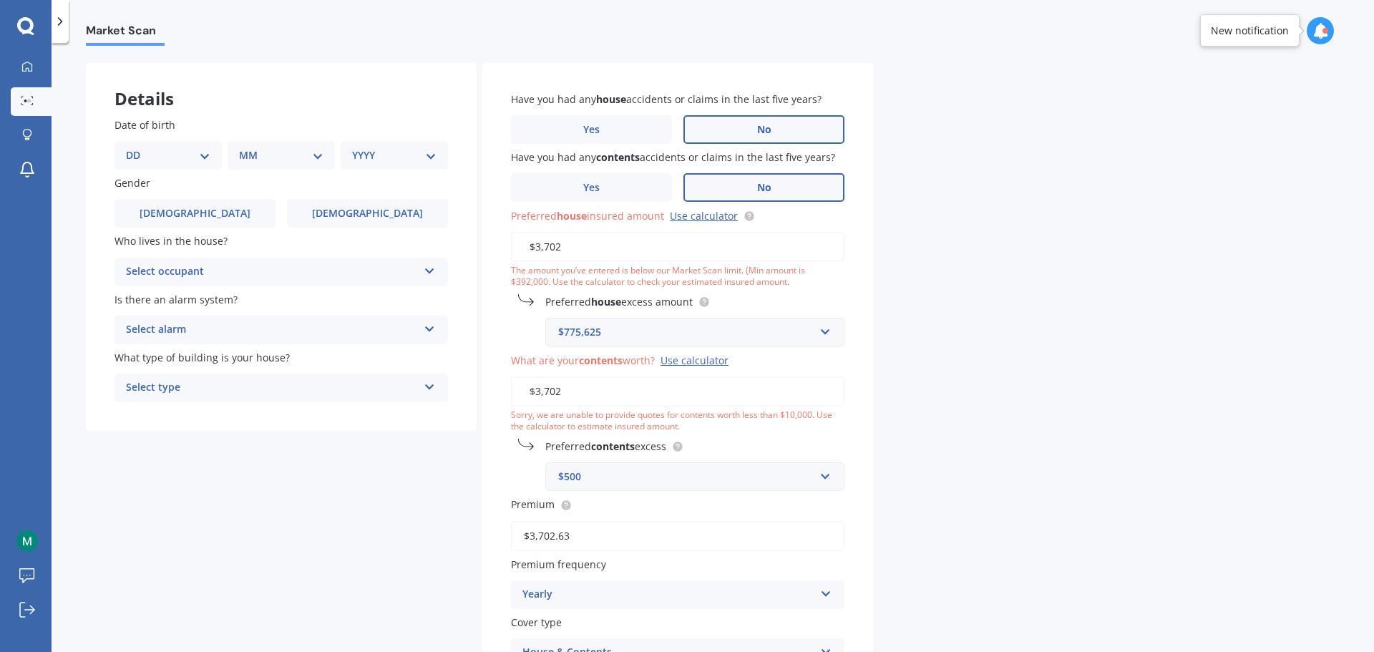
drag, startPoint x: 452, startPoint y: 251, endPoint x: 416, endPoint y: 251, distance: 35.8
click at [416, 251] on div "Details Date of birth DD 01 02 03 04 05 06 07 08 09 10 11 12 13 14 15 16 17 18 …" at bounding box center [479, 401] width 787 height 677
paste input "775,625"
type input "$775,625"
click at [1168, 247] on div "Market Scan House & Contents Market Scan 70 % Let's get to know you and see how…" at bounding box center [713, 350] width 1322 height 609
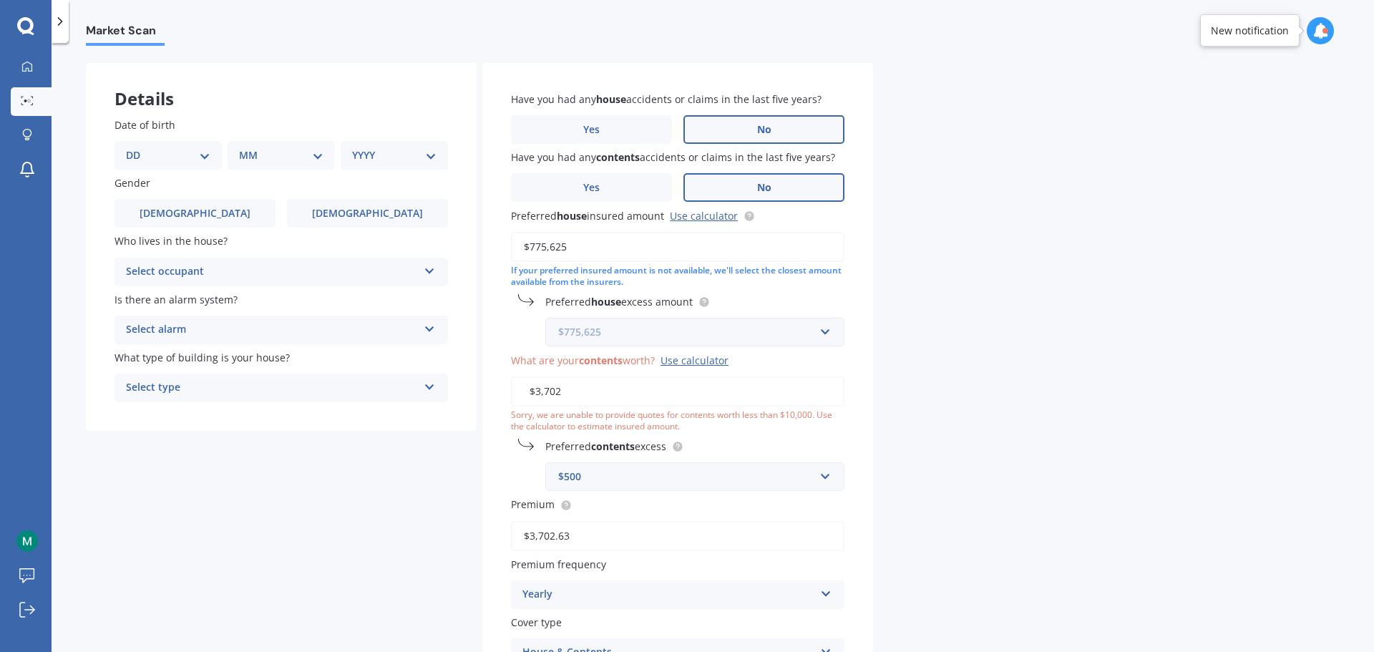
click at [705, 342] on input "text" at bounding box center [690, 331] width 286 height 27
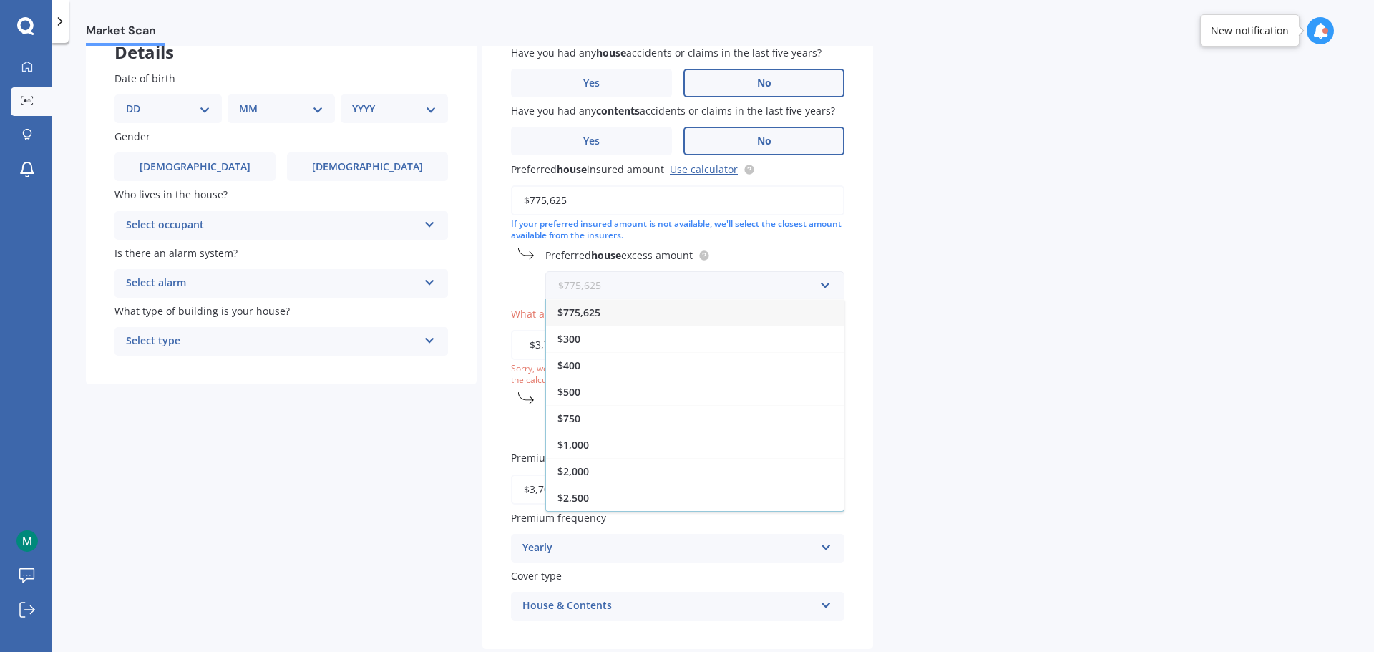
scroll to position [124, 0]
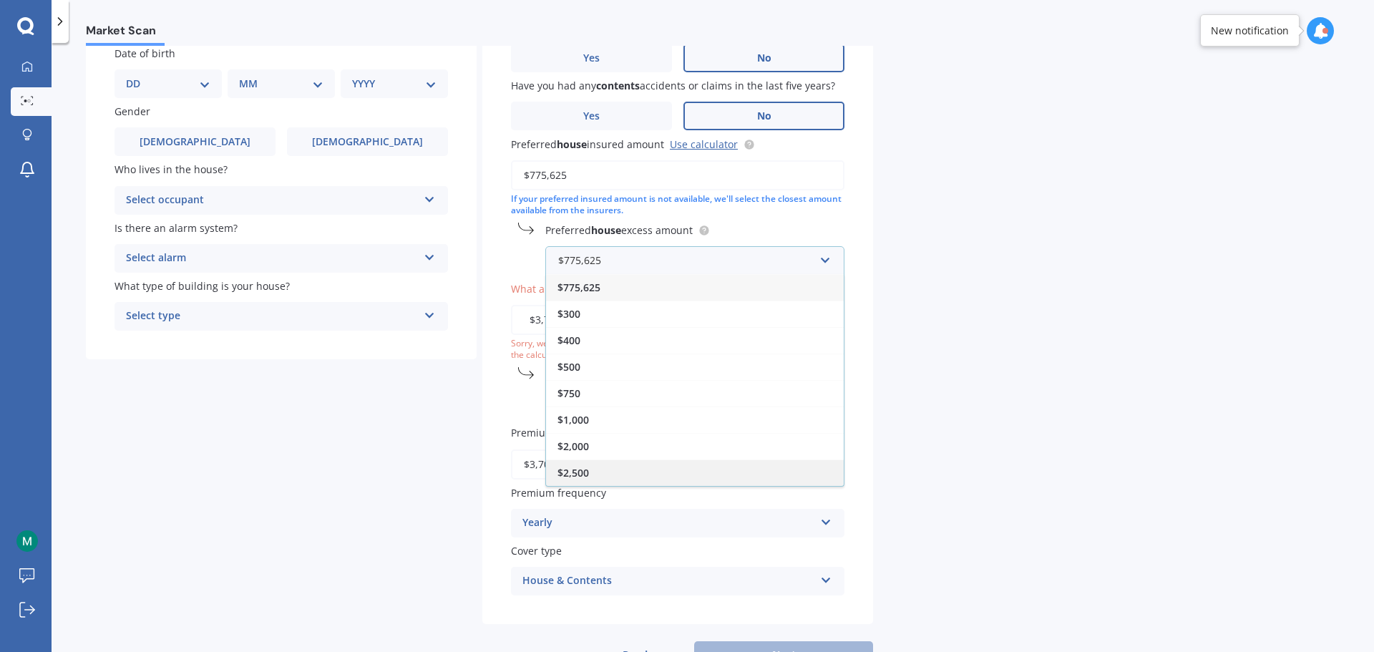
click at [593, 477] on div "$2,500" at bounding box center [695, 472] width 298 height 26
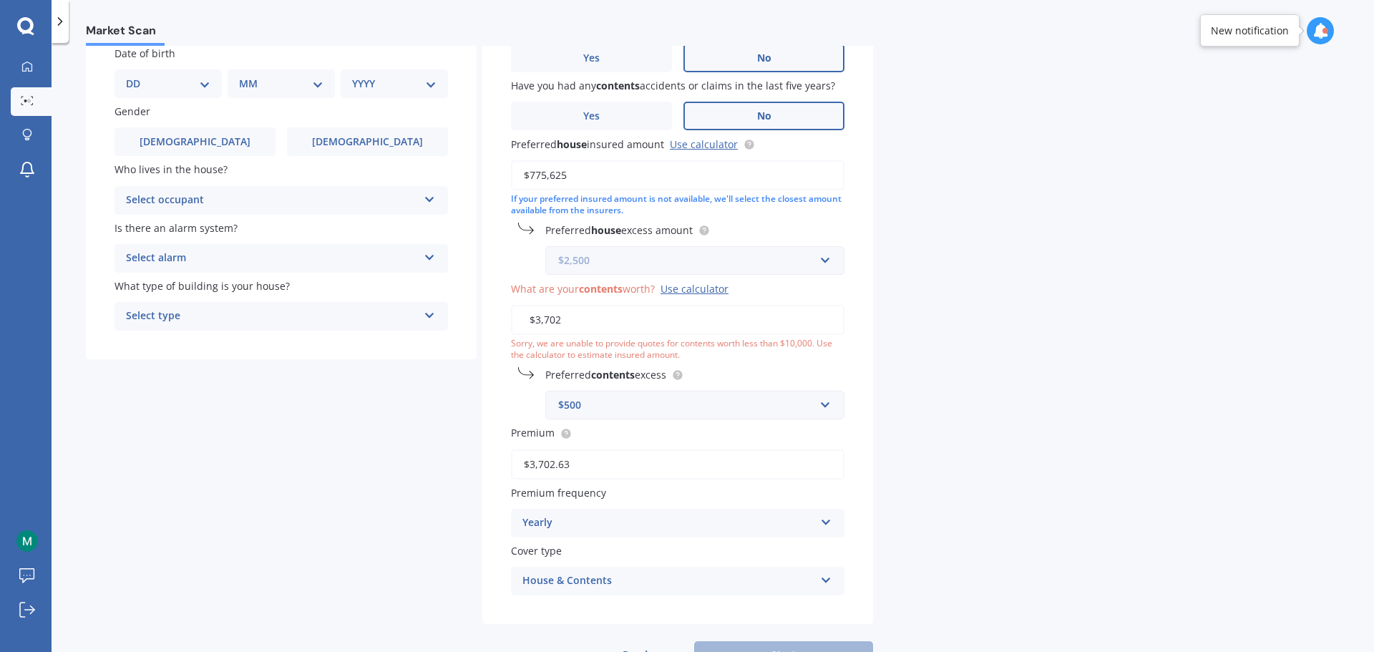
click at [700, 252] on input "text" at bounding box center [690, 260] width 286 height 27
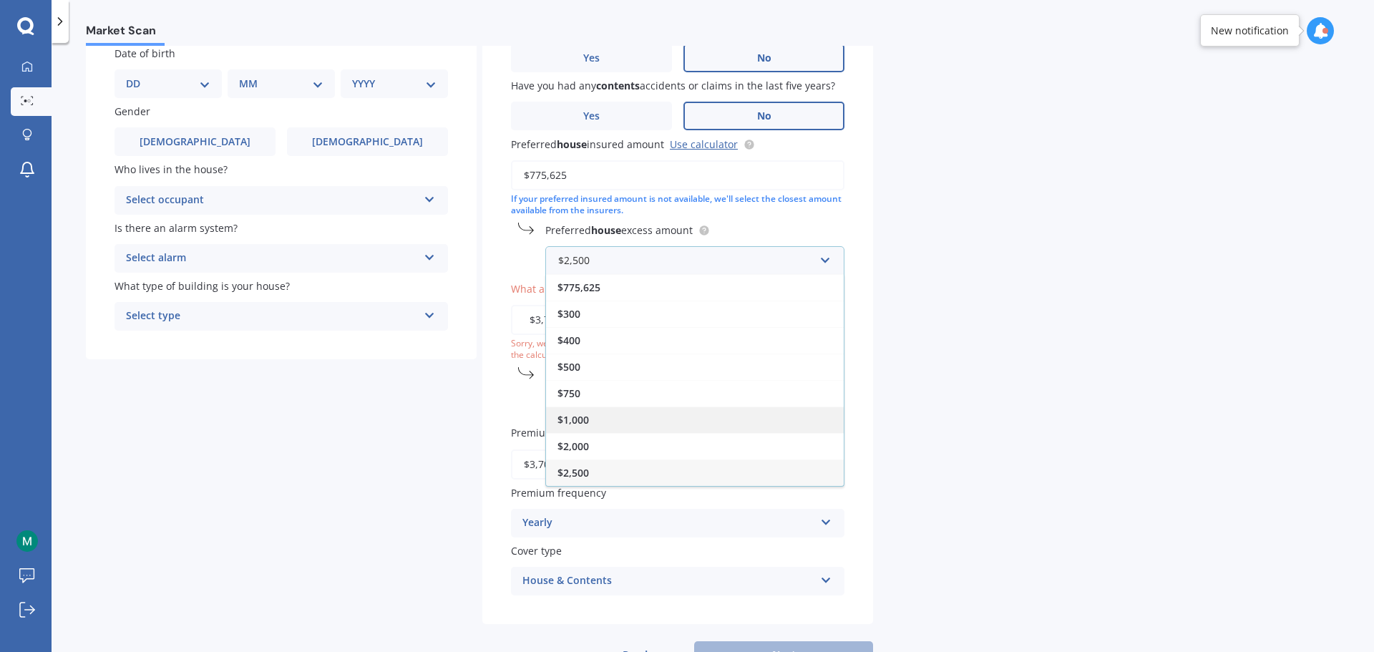
click at [606, 425] on div "$1,000" at bounding box center [695, 419] width 298 height 26
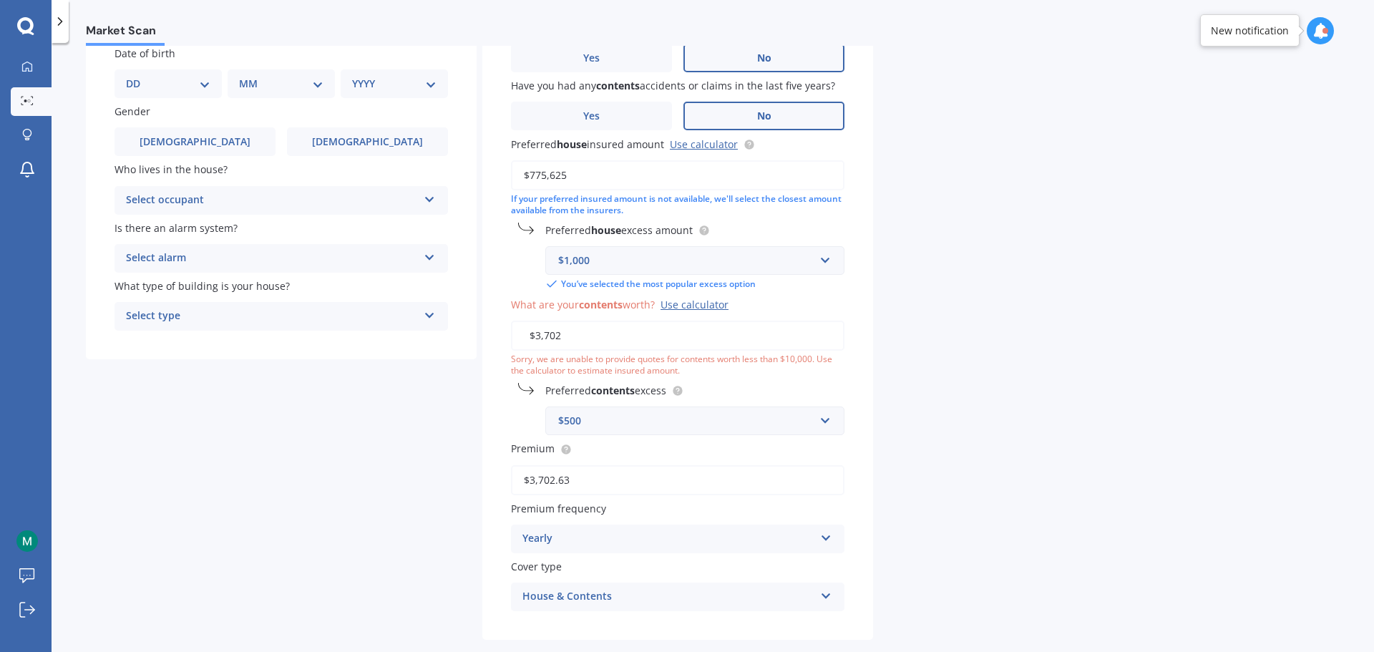
scroll to position [193, 0]
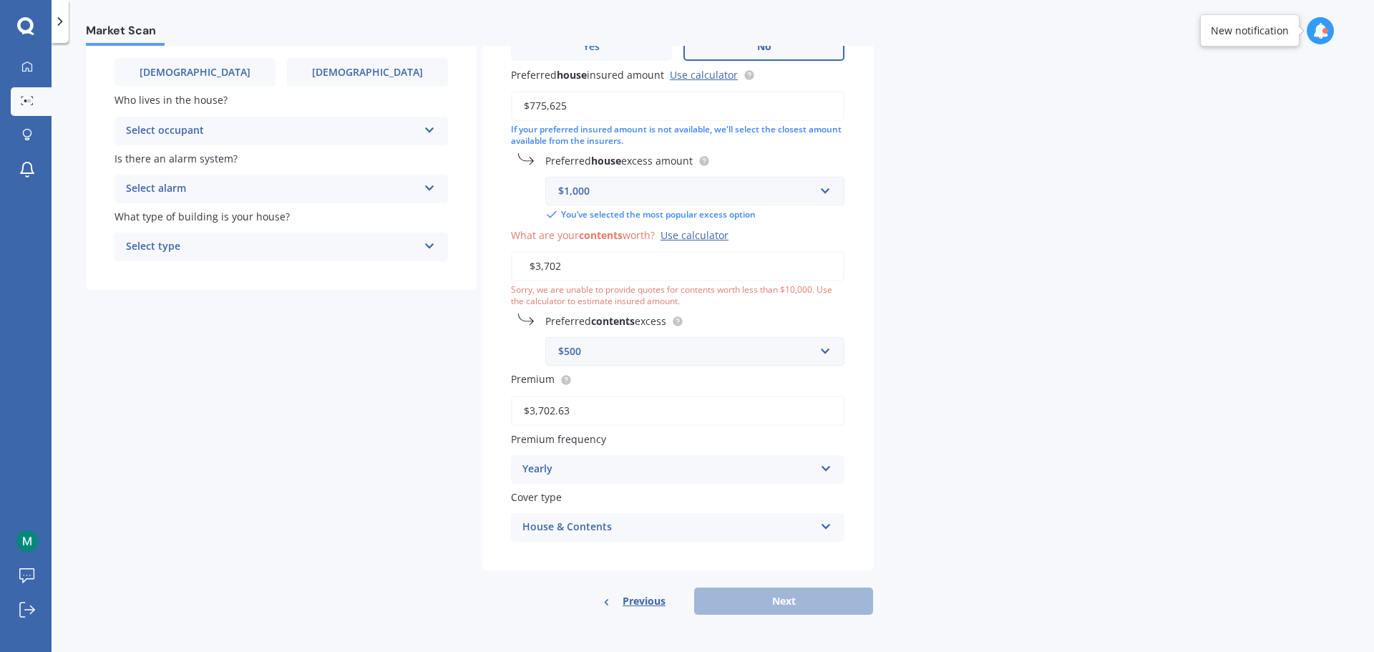
click at [802, 608] on div "Previous Next" at bounding box center [677, 601] width 391 height 27
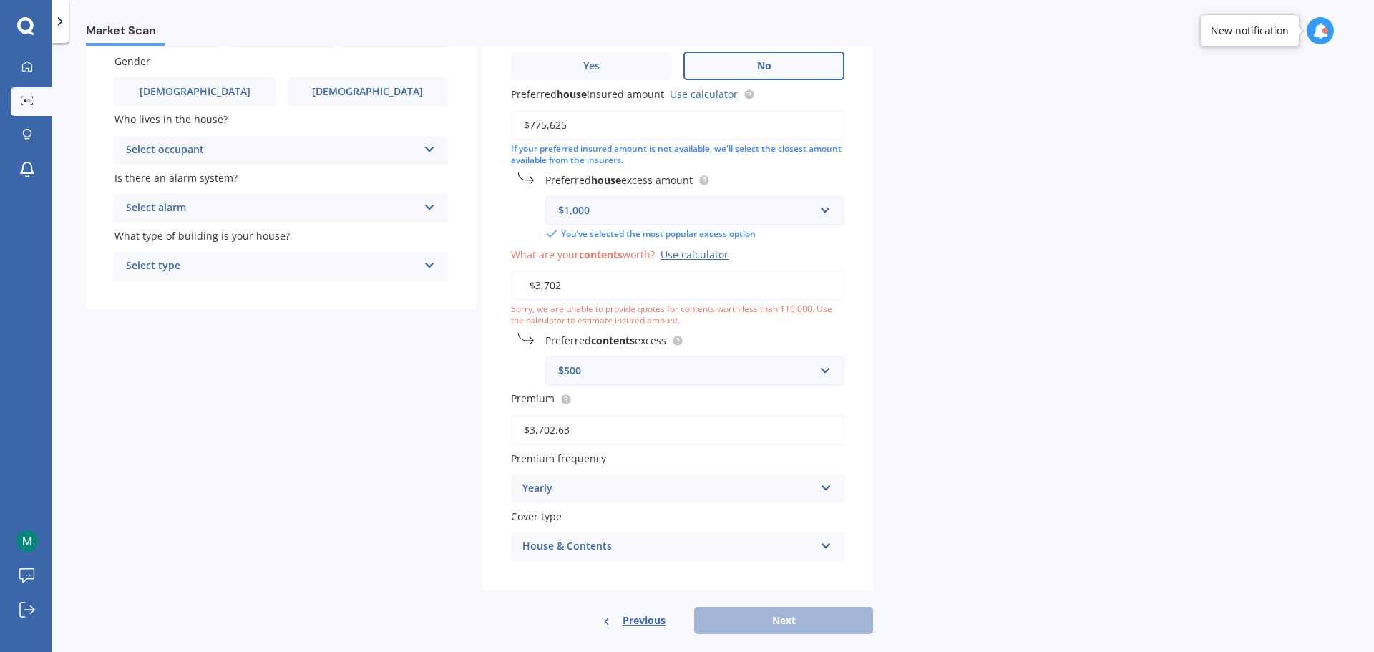
scroll to position [122, 0]
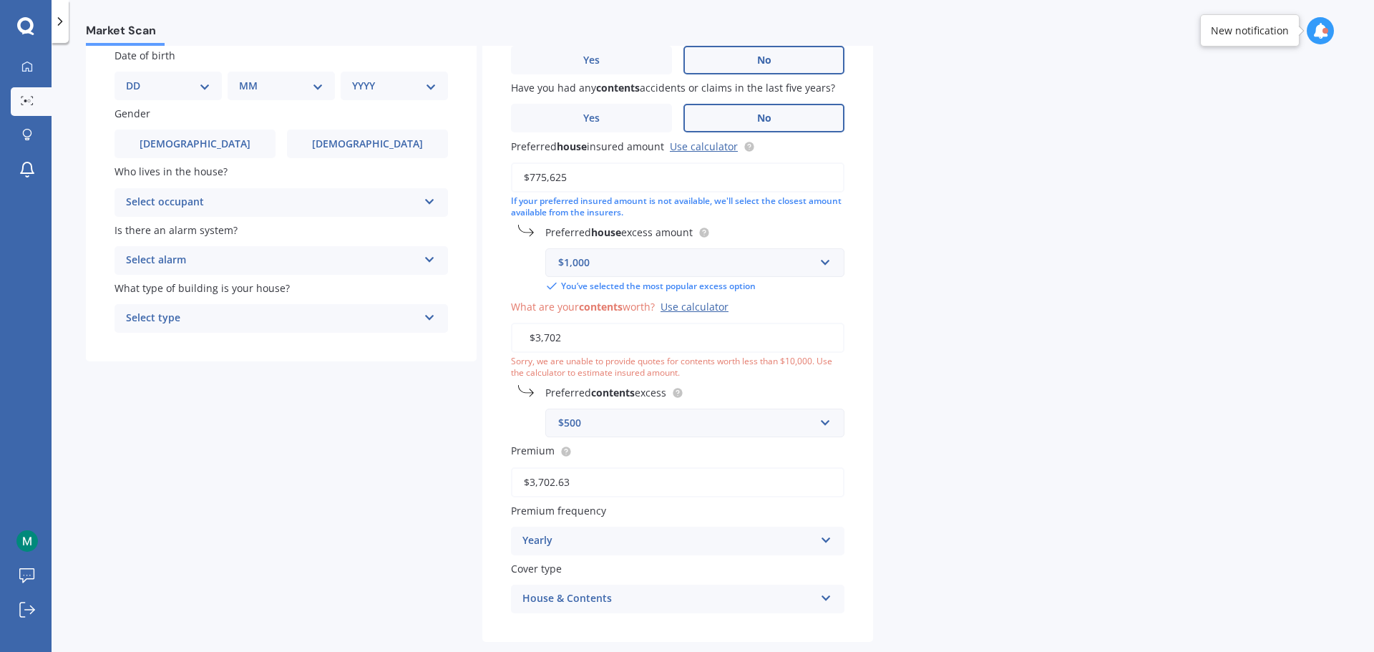
click at [996, 339] on div "Market Scan House & Contents Market Scan 70 % Let's get to know you and see how…" at bounding box center [713, 350] width 1322 height 609
click at [604, 361] on div "Sorry, we are unable to provide quotes for contents worth less than $10,000. Us…" at bounding box center [677, 368] width 333 height 24
click at [604, 352] on input "$3,702" at bounding box center [677, 338] width 333 height 30
drag, startPoint x: 589, startPoint y: 343, endPoint x: -60, endPoint y: 355, distance: 649.2
click at [0, 355] on html "My Dashboard Market Scan Explore insurance Notifications Mitchell Power Submit …" at bounding box center [687, 326] width 1374 height 652
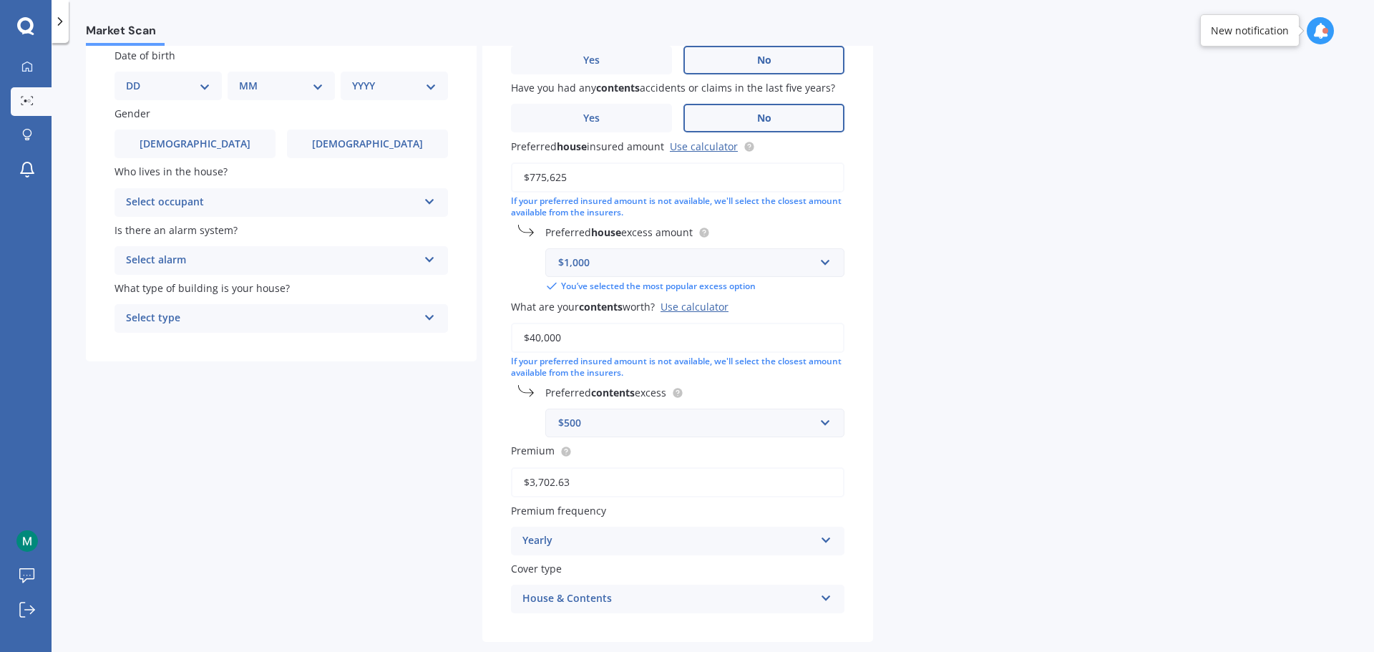
type input "$40,000"
click at [1090, 417] on div "Market Scan House & Contents Market Scan 70 % Let's get to know you and see how…" at bounding box center [713, 350] width 1322 height 609
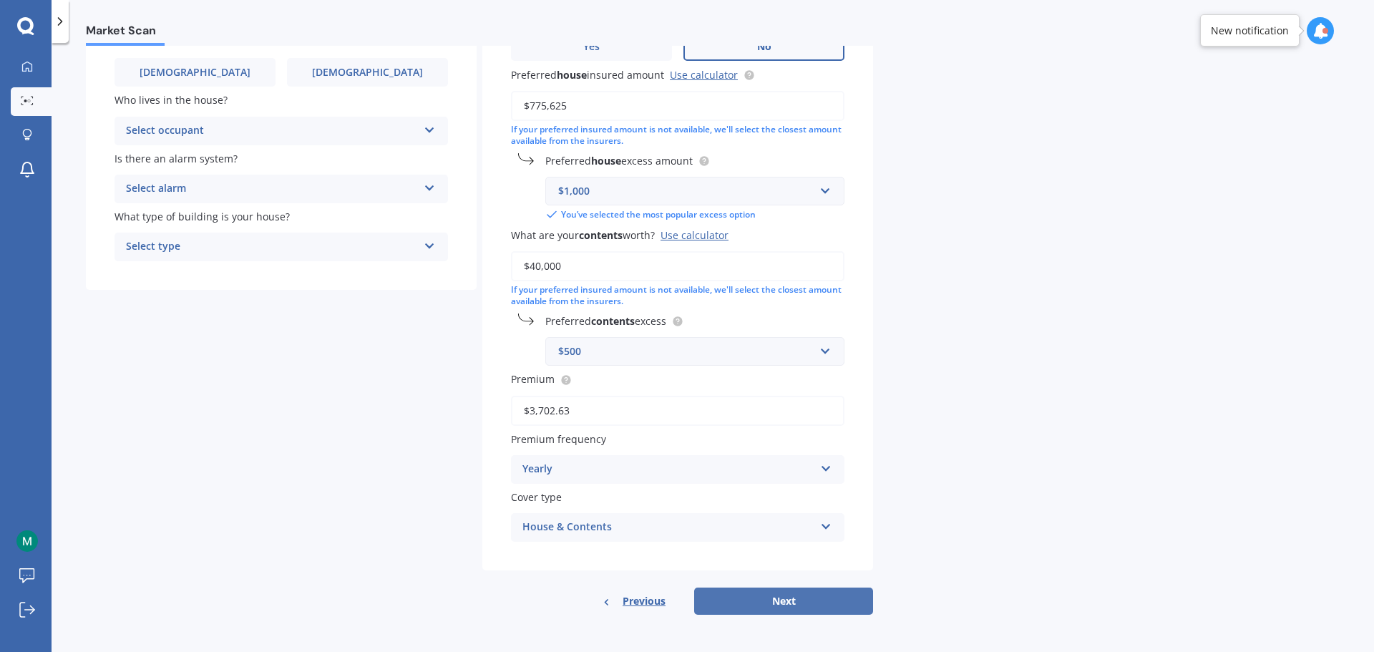
click at [827, 611] on button "Next" at bounding box center [783, 601] width 179 height 27
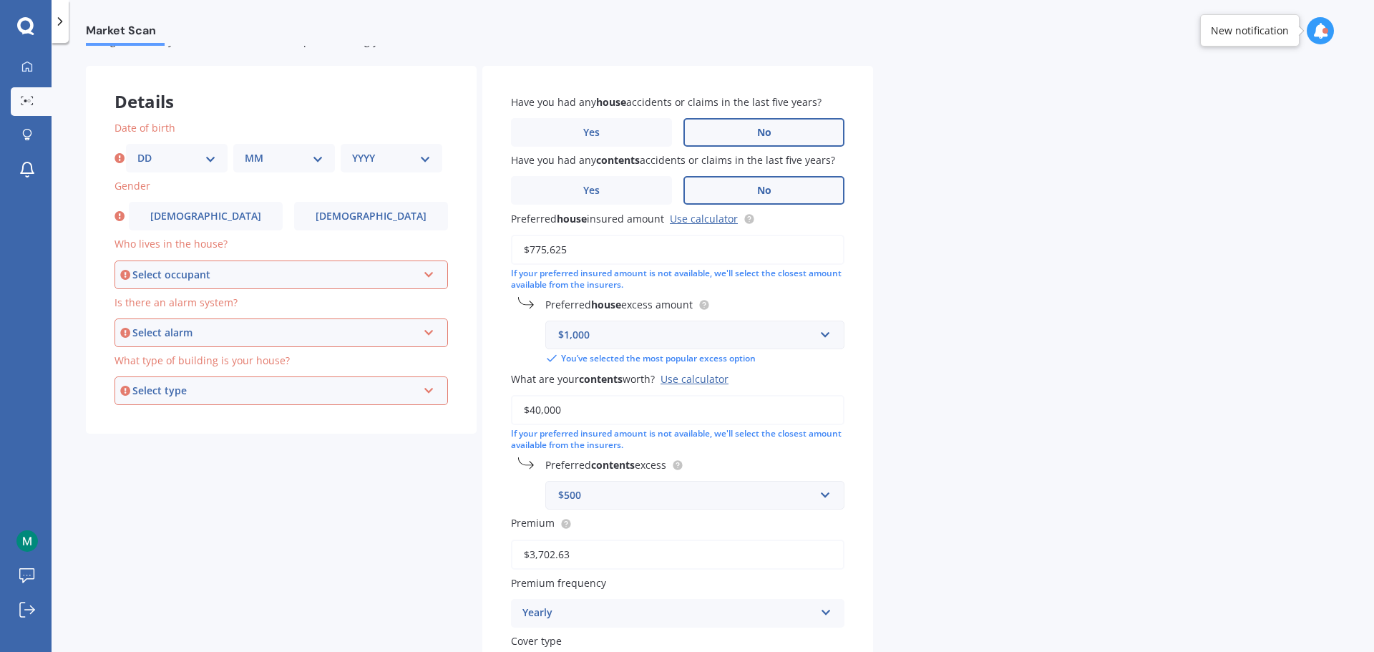
scroll to position [0, 0]
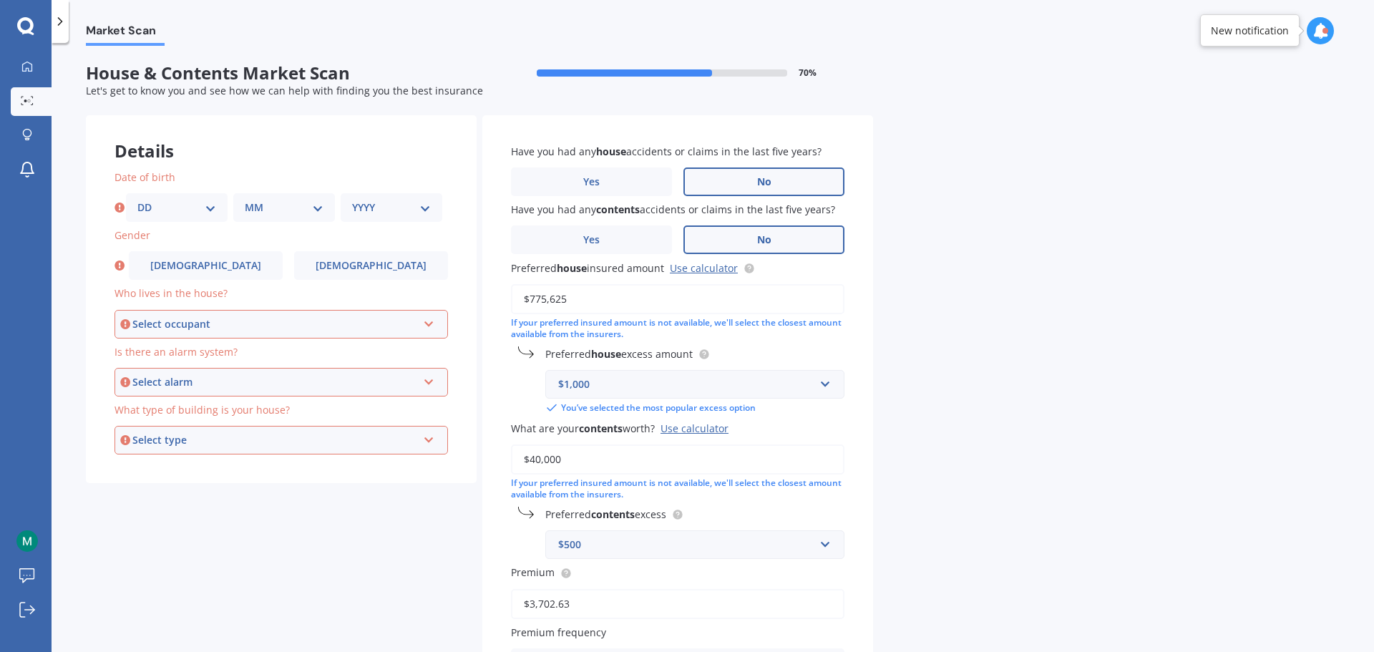
click at [276, 331] on div "Select occupant" at bounding box center [274, 324] width 285 height 16
click at [270, 351] on div "Owner" at bounding box center [281, 351] width 331 height 26
click at [249, 381] on div "Select alarm" at bounding box center [274, 382] width 285 height 16
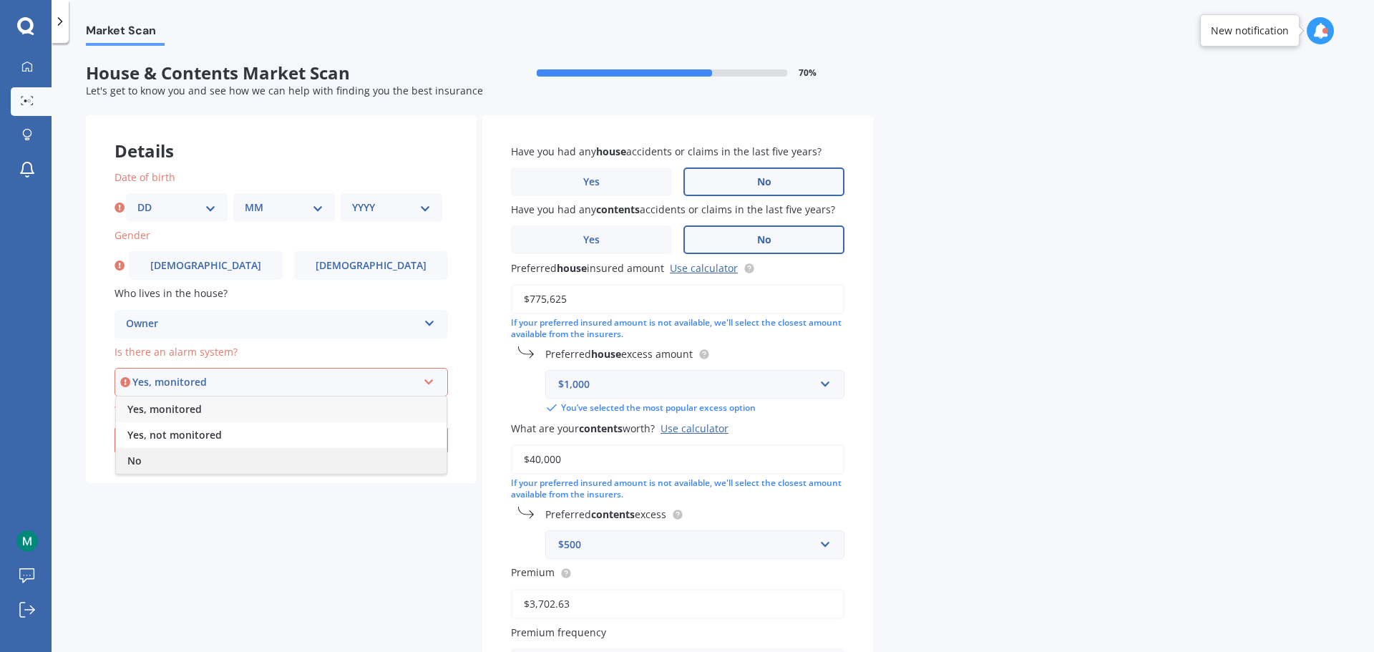
click at [206, 457] on div "No" at bounding box center [281, 461] width 331 height 26
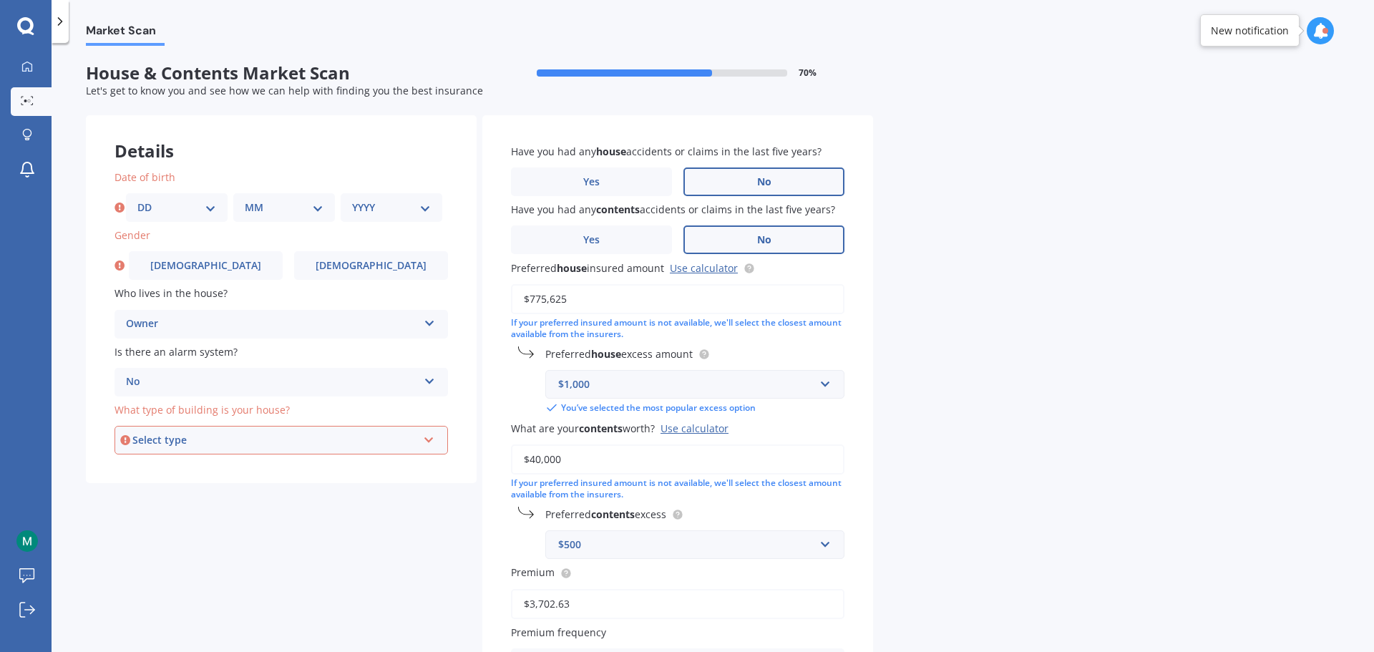
click at [217, 442] on div "Select type" at bounding box center [274, 440] width 285 height 16
click at [213, 469] on div "Freestanding" at bounding box center [281, 467] width 331 height 26
click at [176, 198] on div "DD 01 02 03 04 05 06 07 08 09 10 11 12 13 14 15 16 17 18 19 20 21 22 23 24 25 2…" at bounding box center [177, 207] width 102 height 29
click at [177, 199] on div "DD 01 02 03 04 05 06 07 08 09 10 11 12 13 14 15 16 17 18 19 20 21 22 23 24 25 2…" at bounding box center [177, 207] width 102 height 29
click at [204, 204] on select "DD 01 02 03 04 05 06 07 08 09 10 11 12 13 14 15 16 17 18 19 20 21 22 23 24 25 2…" at bounding box center [176, 208] width 79 height 16
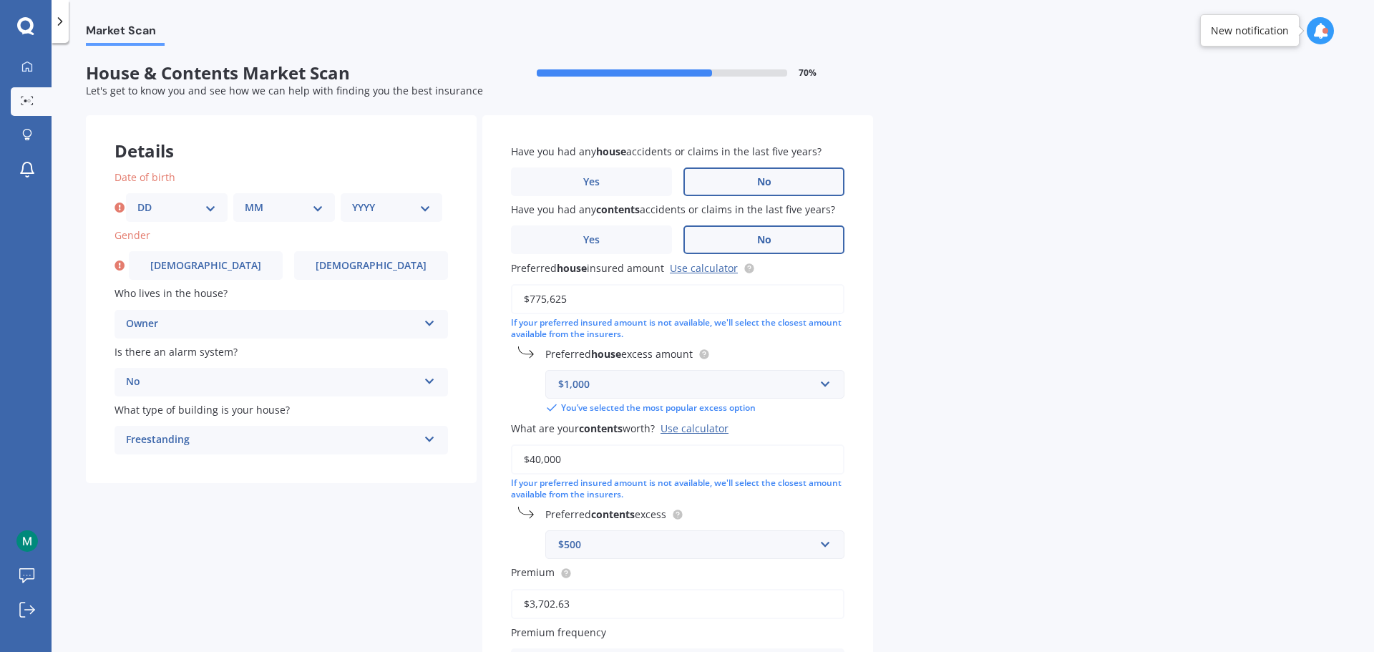
select select "10"
click at [137, 200] on select "DD 01 02 03 04 05 06 07 08 09 10 11 12 13 14 15 16 17 18 19 20 21 22 23 24 25 2…" at bounding box center [176, 208] width 79 height 16
click at [313, 211] on select "MM 01 02 03 04 05 06 07 08 09 10 11 12" at bounding box center [284, 208] width 79 height 16
select select "04"
click at [245, 200] on select "MM 01 02 03 04 05 06 07 08 09 10 11 12" at bounding box center [284, 208] width 79 height 16
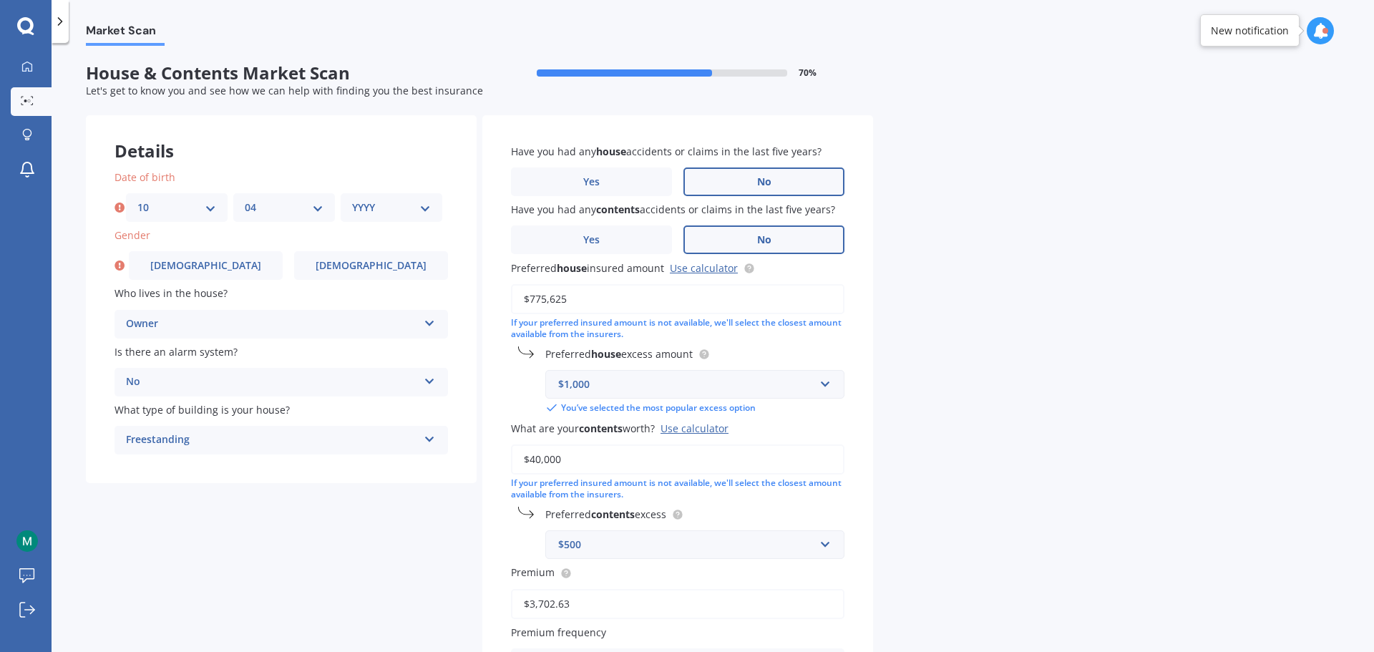
click at [421, 217] on div "YYYY 2009 2008 2007 2006 2005 2004 2003 2002 2001 2000 1999 1998 1997 1996 1995…" at bounding box center [392, 207] width 102 height 29
click at [431, 211] on div "YYYY 2009 2008 2007 2006 2005 2004 2003 2002 2001 2000 1999 1998 1997 1996 1995…" at bounding box center [392, 207] width 102 height 29
click at [389, 210] on select "YYYY 2009 2008 2007 2006 2005 2004 2003 2002 2001 2000 1999 1998 1997 1996 1995…" at bounding box center [391, 208] width 79 height 16
select select "2000"
click at [352, 200] on select "YYYY 2009 2008 2007 2006 2005 2004 2003 2002 2001 2000 1999 1998 1997 1996 1995…" at bounding box center [391, 208] width 79 height 16
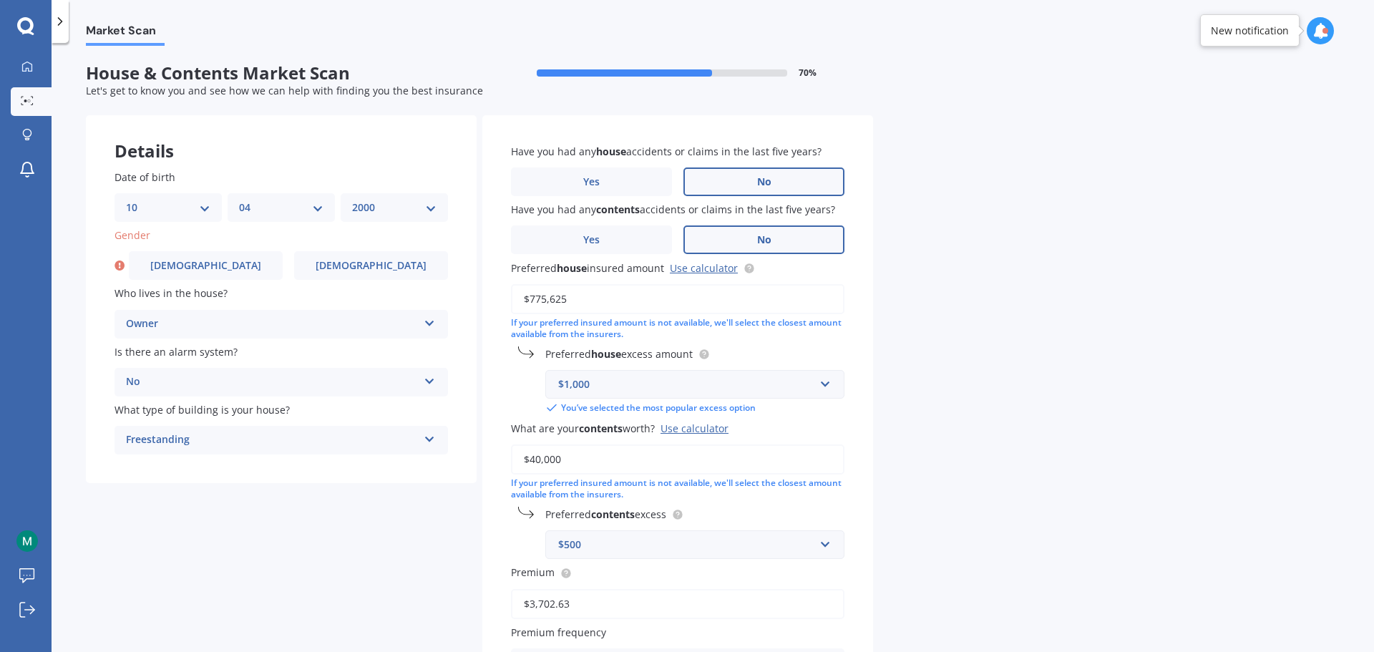
click at [320, 535] on div "Details Date of birth DD 01 02 03 04 05 06 07 08 09 10 11 12 13 14 15 16 17 18 …" at bounding box center [479, 461] width 787 height 693
click at [252, 264] on label "Male" at bounding box center [206, 265] width 154 height 29
click at [0, 0] on input "Male" at bounding box center [0, 0] width 0 height 0
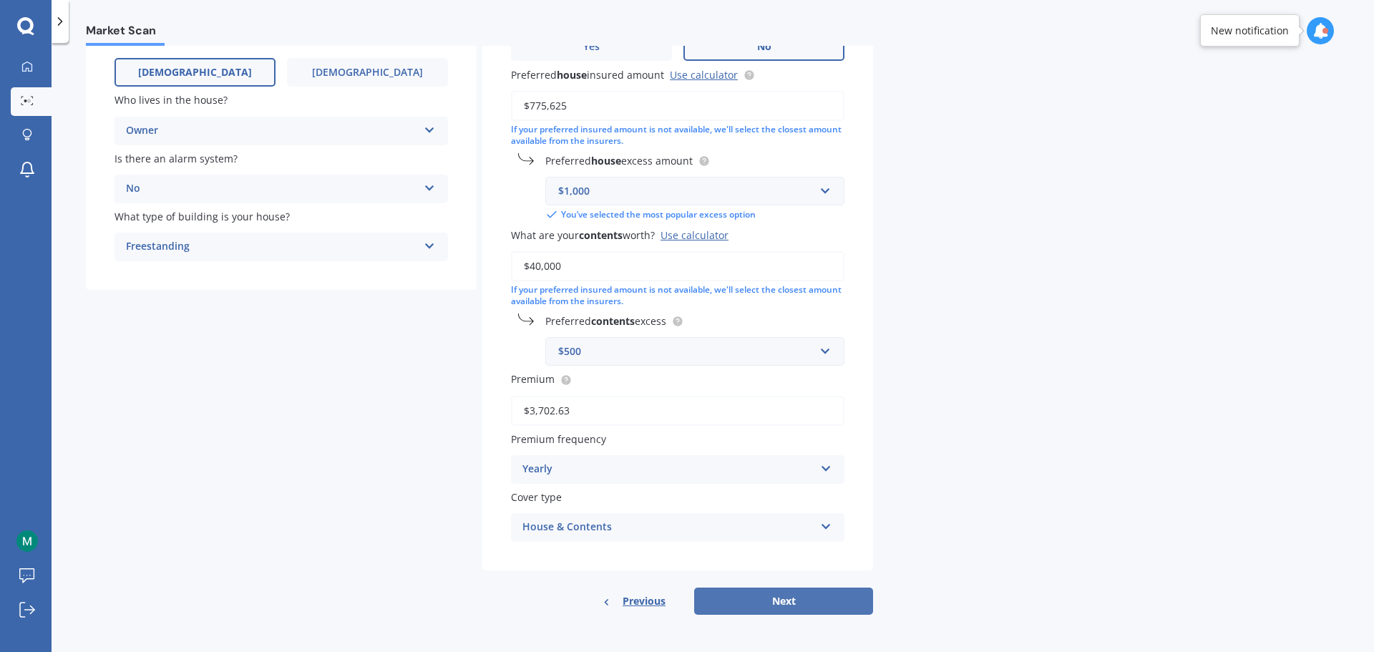
click at [837, 597] on button "Next" at bounding box center [783, 601] width 179 height 27
select select "10"
select select "04"
select select "2000"
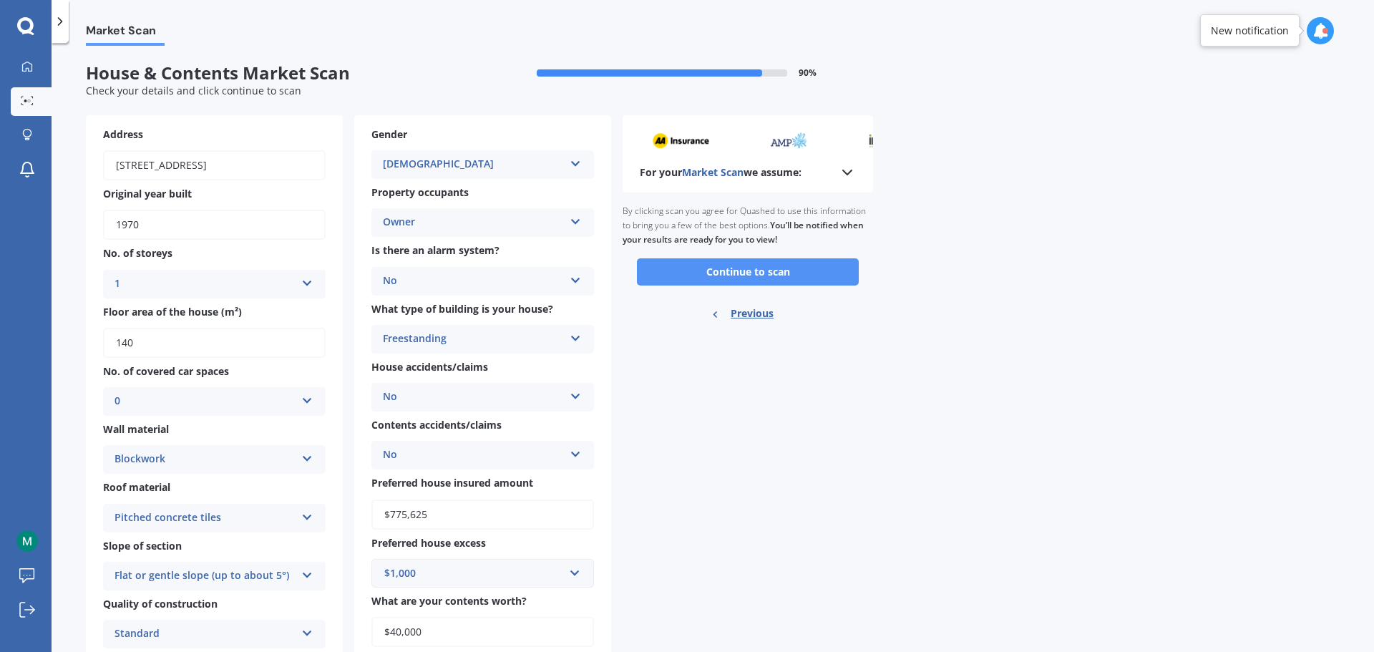
click at [854, 275] on button "Continue to scan" at bounding box center [748, 271] width 222 height 27
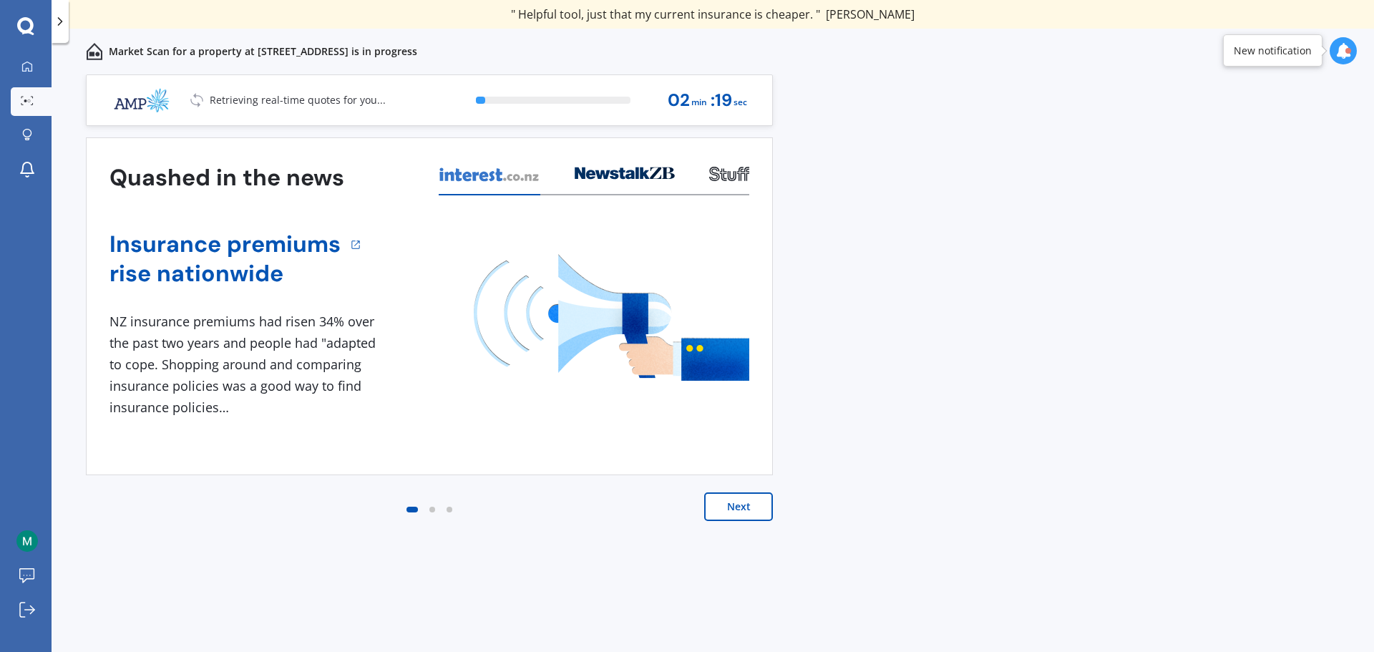
click at [750, 516] on button "Next" at bounding box center [738, 506] width 69 height 29
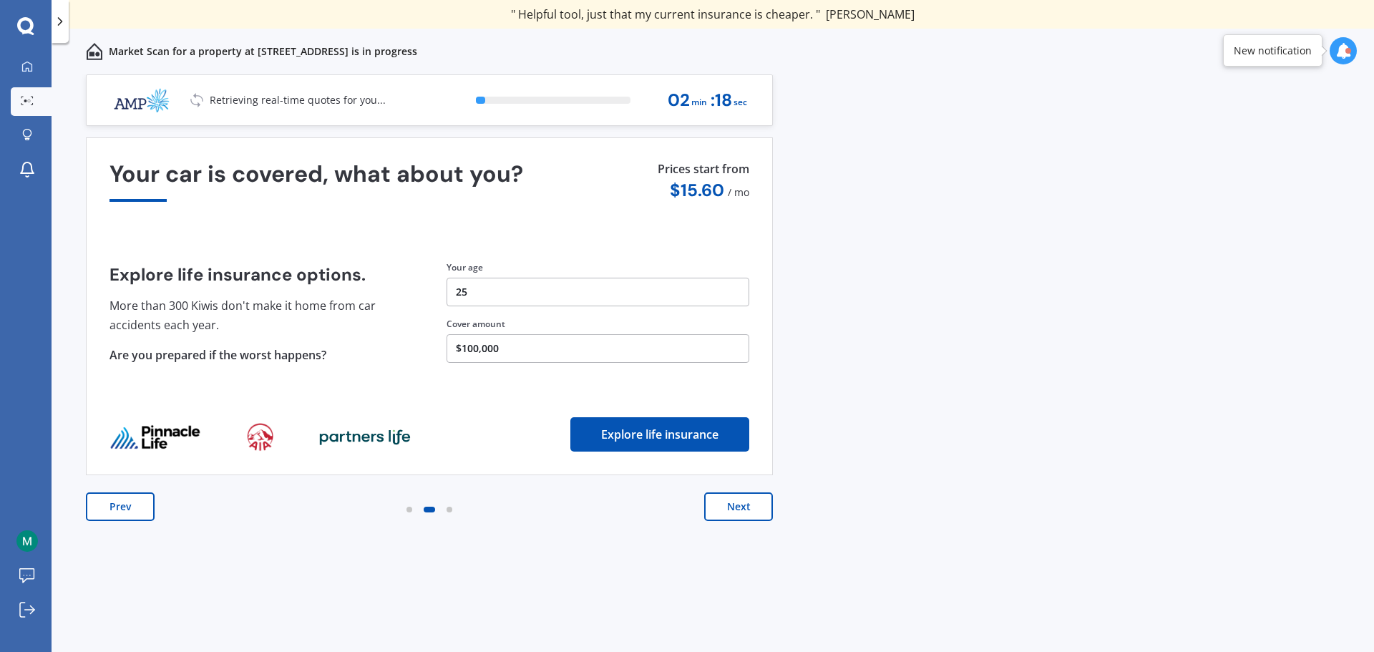
click at [750, 516] on button "Next" at bounding box center [738, 506] width 69 height 29
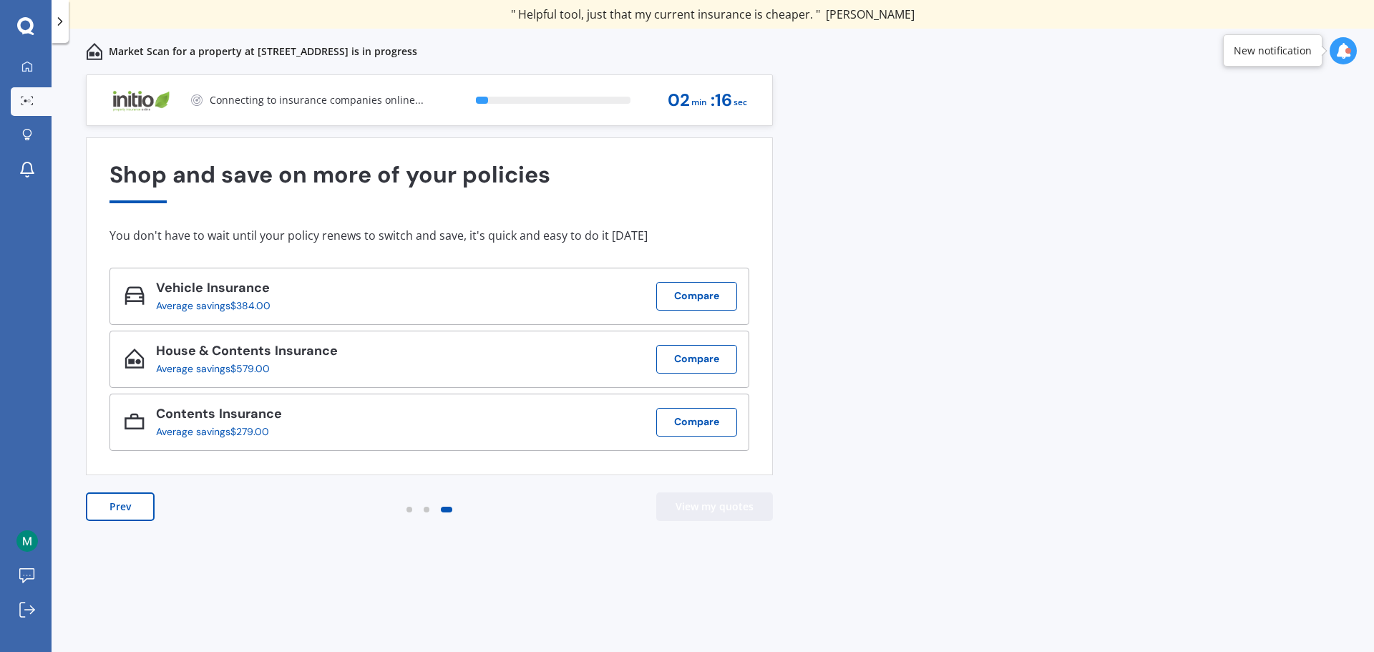
click at [750, 516] on button "View my quotes" at bounding box center [714, 506] width 117 height 29
click at [112, 517] on button "Prev" at bounding box center [120, 506] width 69 height 29
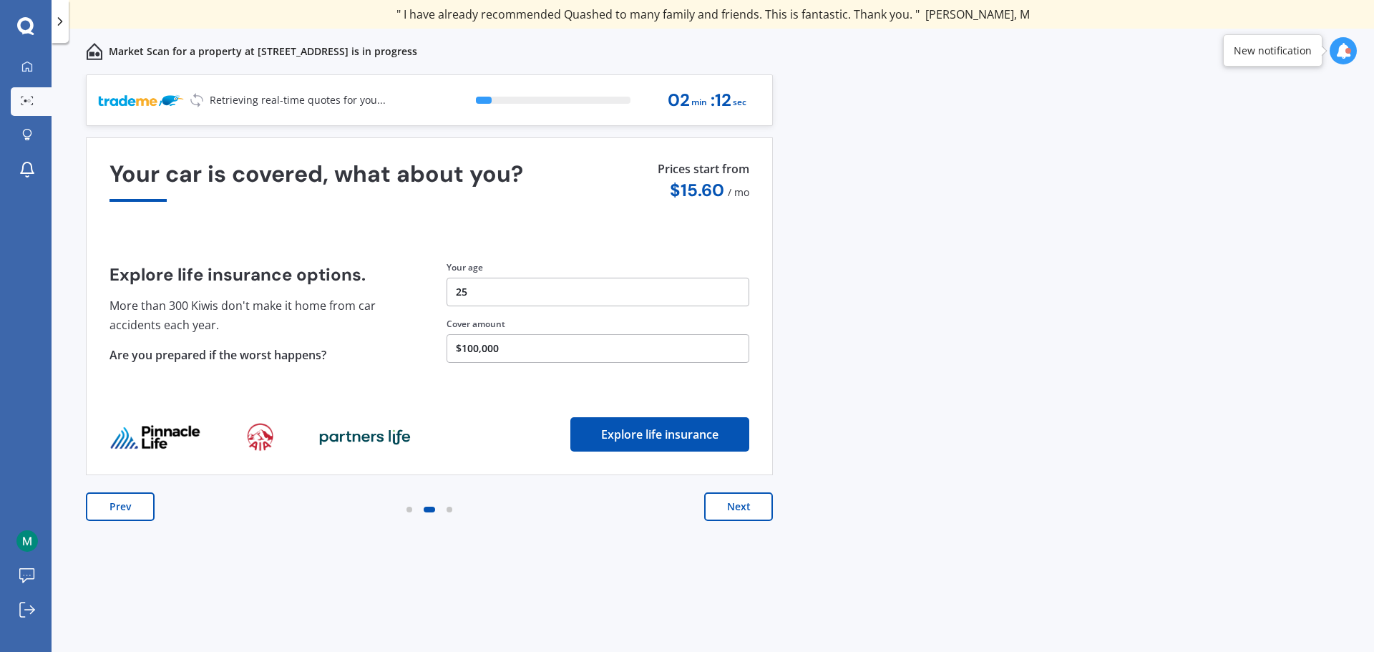
click at [112, 517] on button "Prev" at bounding box center [120, 506] width 69 height 29
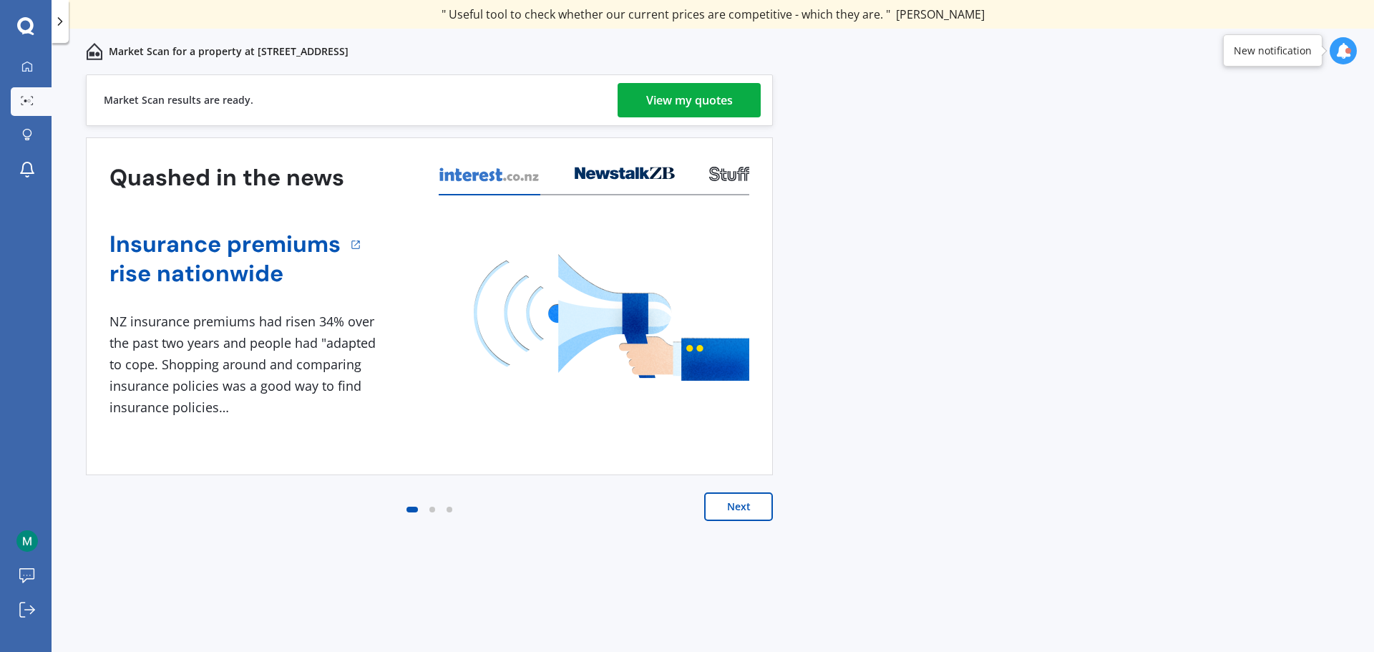
click at [663, 102] on div "View my quotes" at bounding box center [689, 100] width 87 height 34
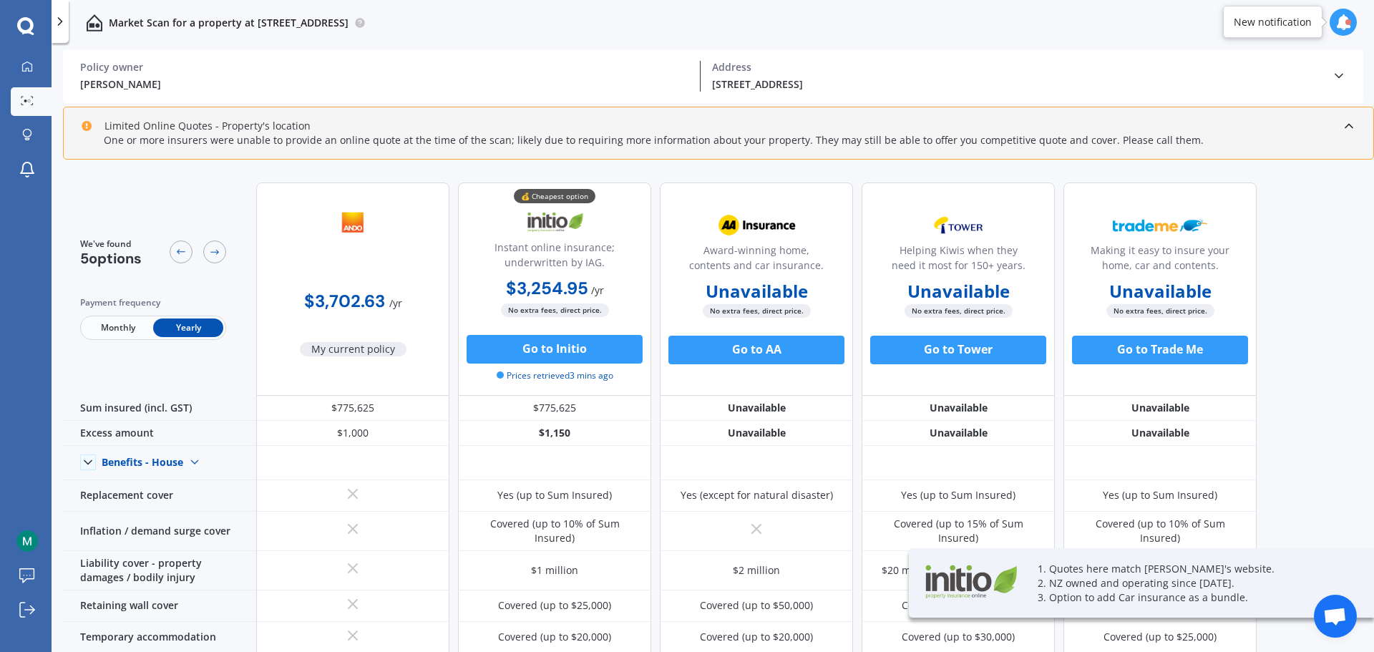
click at [1317, 415] on div "We've found 5 options Payment frequency Monthly Yearly $3,702.63 / yr My curren…" at bounding box center [718, 413] width 1311 height 484
click at [940, 313] on span "No extra fees, direct price." at bounding box center [959, 311] width 108 height 14
drag, startPoint x: 728, startPoint y: 290, endPoint x: 818, endPoint y: 290, distance: 90.2
click at [818, 290] on div "Unavailable" at bounding box center [756, 291] width 193 height 26
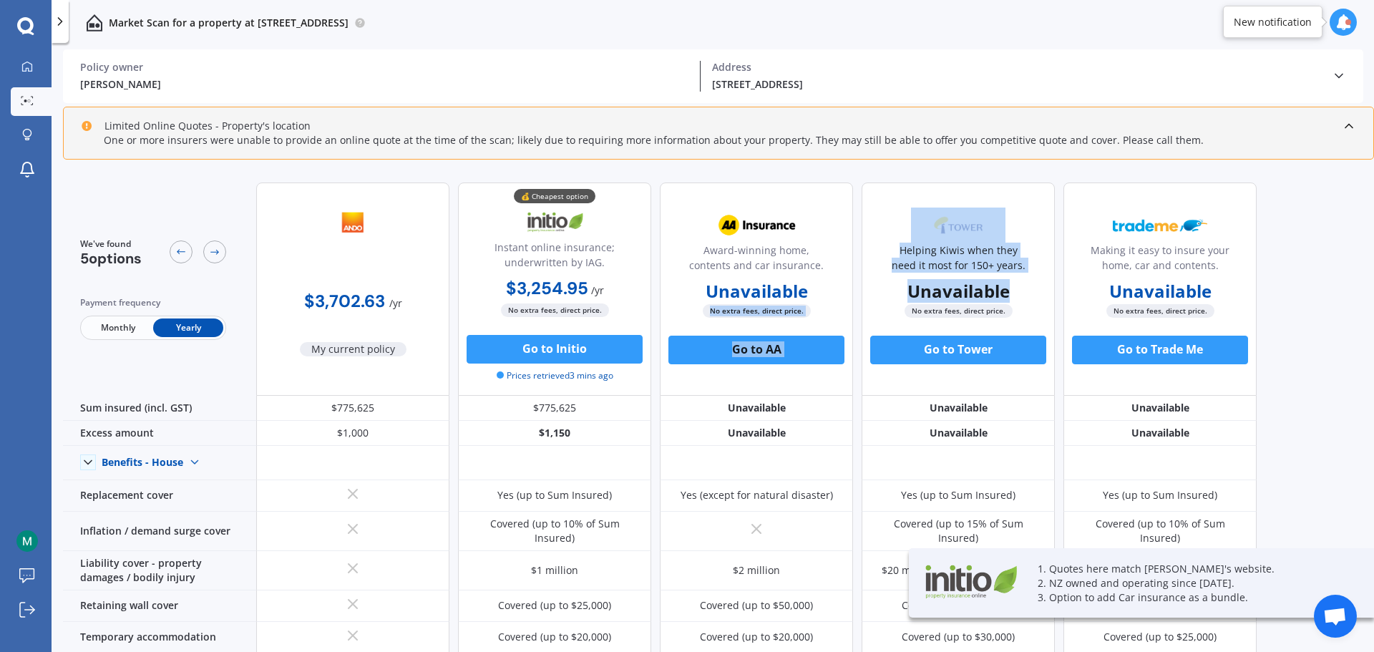
drag, startPoint x: 1023, startPoint y: 295, endPoint x: 814, endPoint y: 292, distance: 209.0
click at [814, 292] on div "$3,702.63 / yr My current policy 💰 Cheapest option Instant online insurance; un…" at bounding box center [756, 288] width 1000 height 213
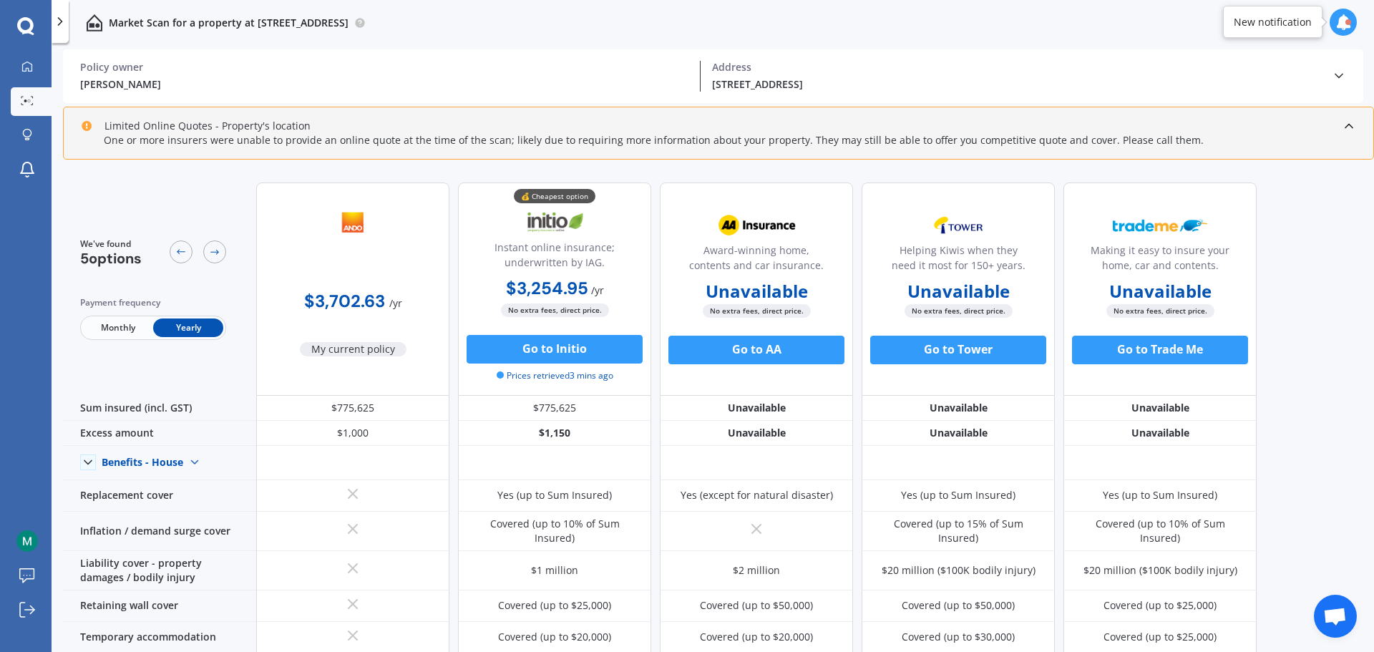
click at [1197, 288] on b "Unavailable" at bounding box center [1160, 291] width 102 height 14
click at [1295, 236] on div "We've found 5 options Payment frequency Monthly Yearly $3,702.63 / yr My curren…" at bounding box center [718, 413] width 1311 height 484
click at [942, 304] on span "No extra fees, direct price." at bounding box center [959, 311] width 108 height 14
click at [942, 298] on b "Unavailable" at bounding box center [958, 291] width 102 height 14
click at [994, 296] on b "Unavailable" at bounding box center [958, 291] width 102 height 14
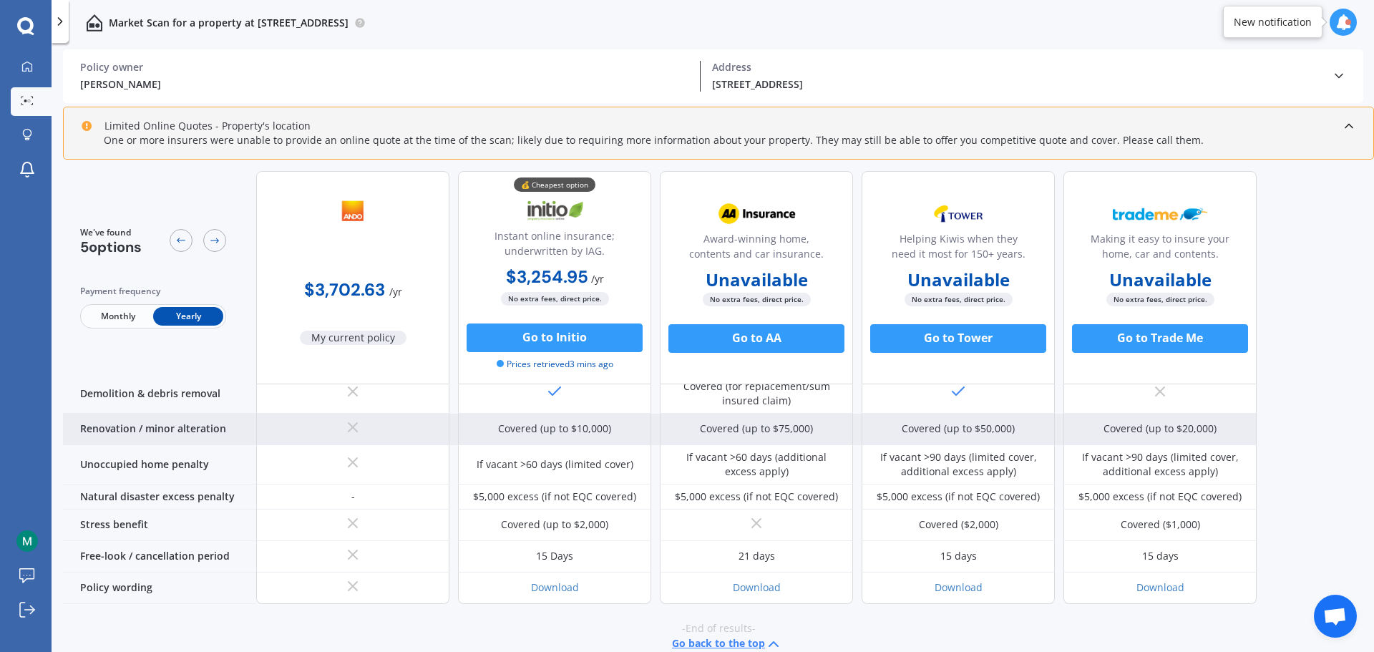
scroll to position [663, 0]
